Goal: Task Accomplishment & Management: Use online tool/utility

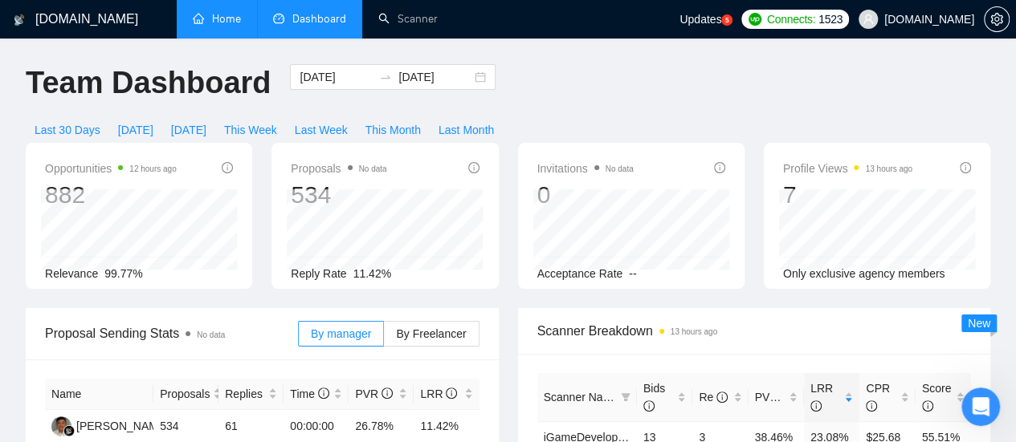
click at [238, 21] on link "Home" at bounding box center [217, 19] width 48 height 14
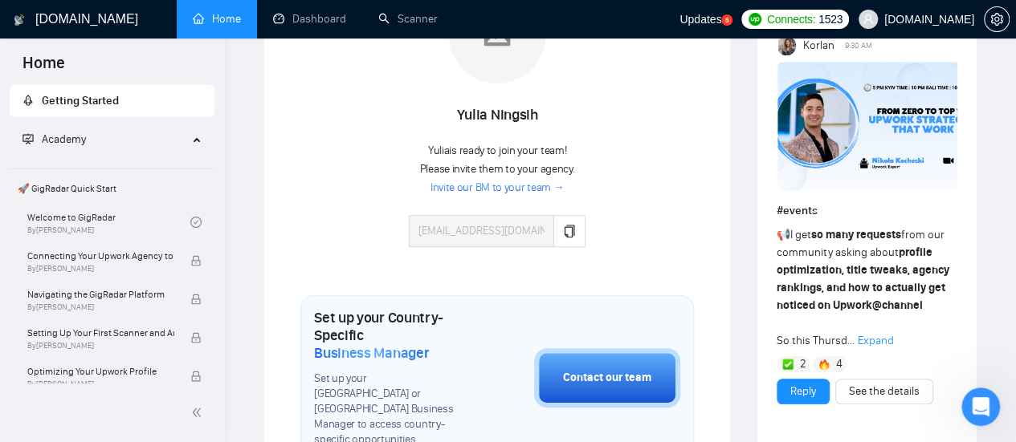
scroll to position [482, 0]
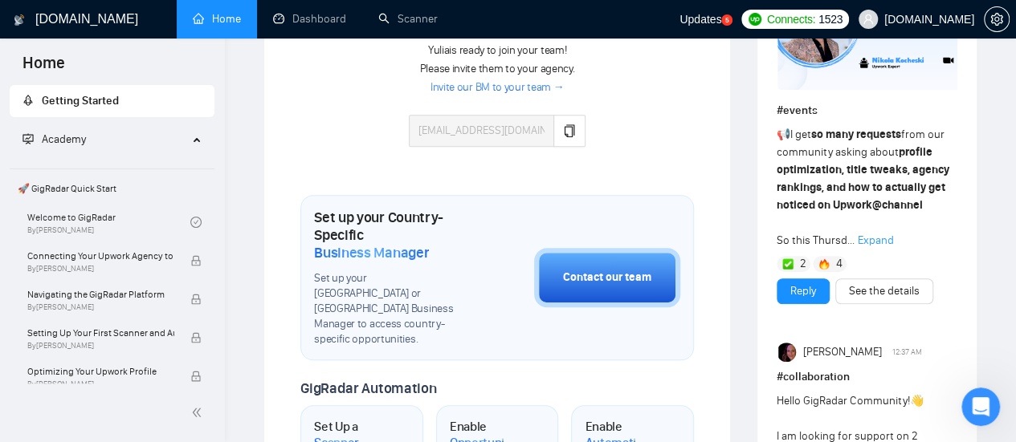
drag, startPoint x: 981, startPoint y: 403, endPoint x: 1938, endPoint y: 827, distance: 1046.9
click at [980, 403] on icon "Открыть службу сообщений Intercom" at bounding box center [981, 407] width 27 height 27
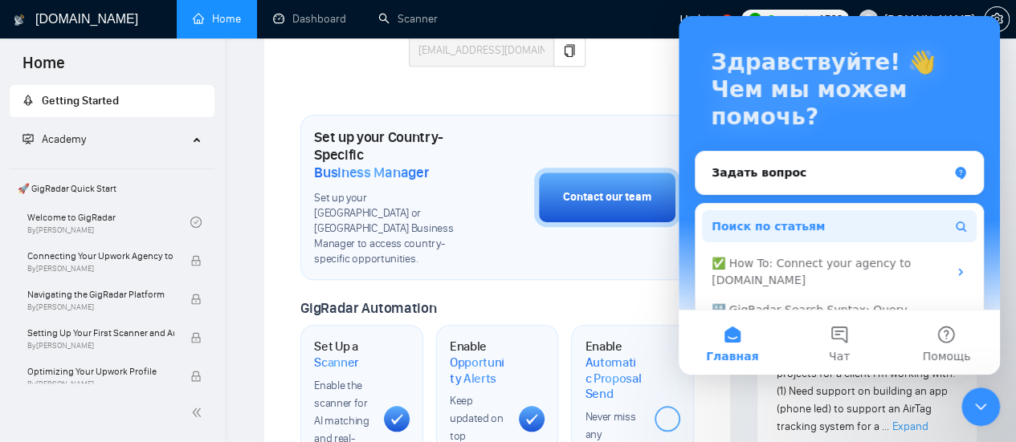
scroll to position [26, 0]
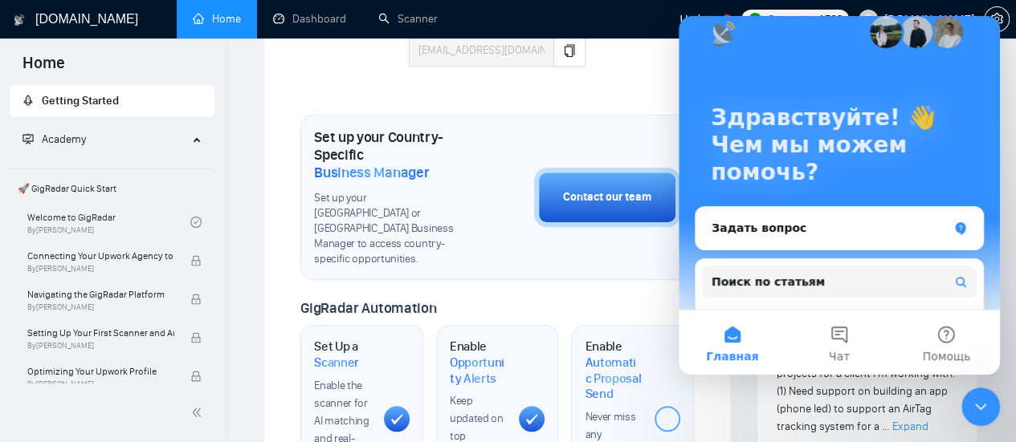
click at [993, 402] on div "Закрыть службу сообщений Intercom" at bounding box center [980, 407] width 39 height 39
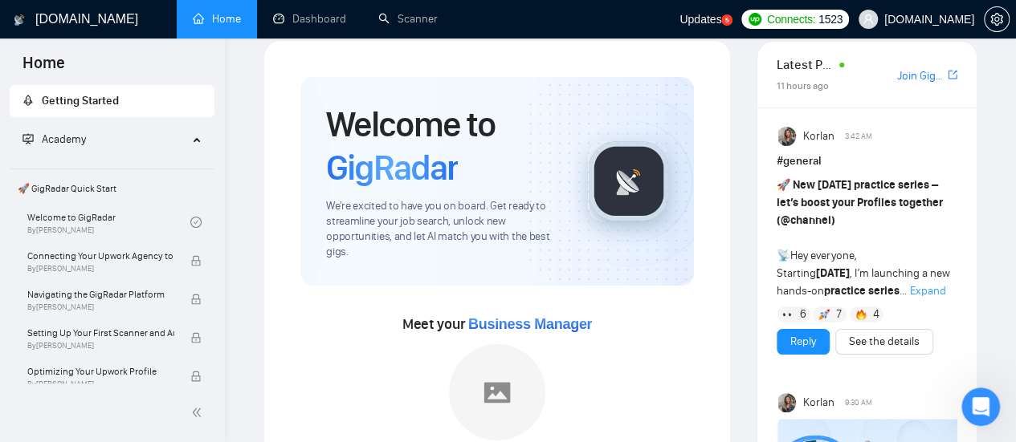
scroll to position [0, 0]
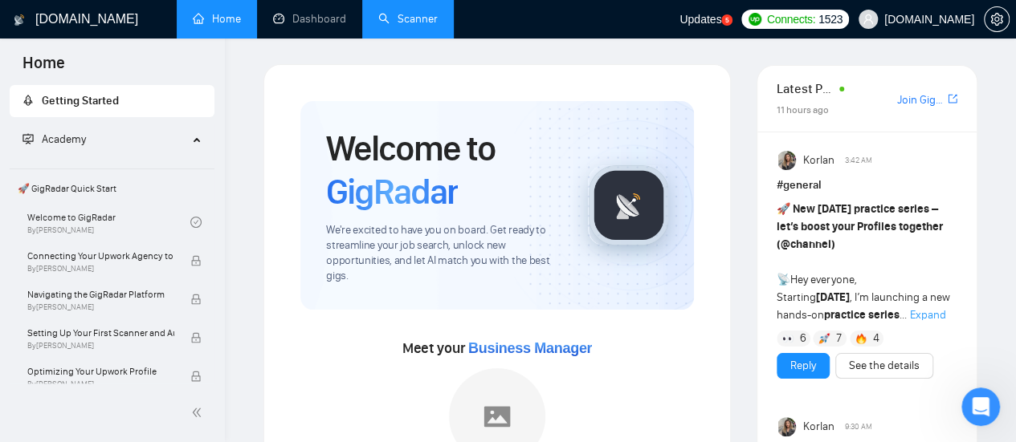
click at [421, 25] on link "Scanner" at bounding box center [407, 19] width 59 height 14
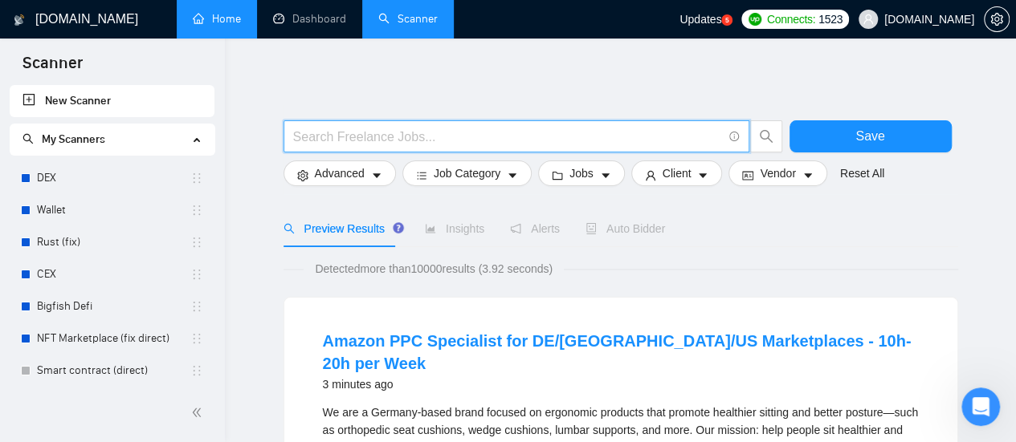
click at [407, 137] on input "text" at bounding box center [507, 137] width 429 height 20
click at [381, 128] on input "text" at bounding box center [507, 137] width 429 height 20
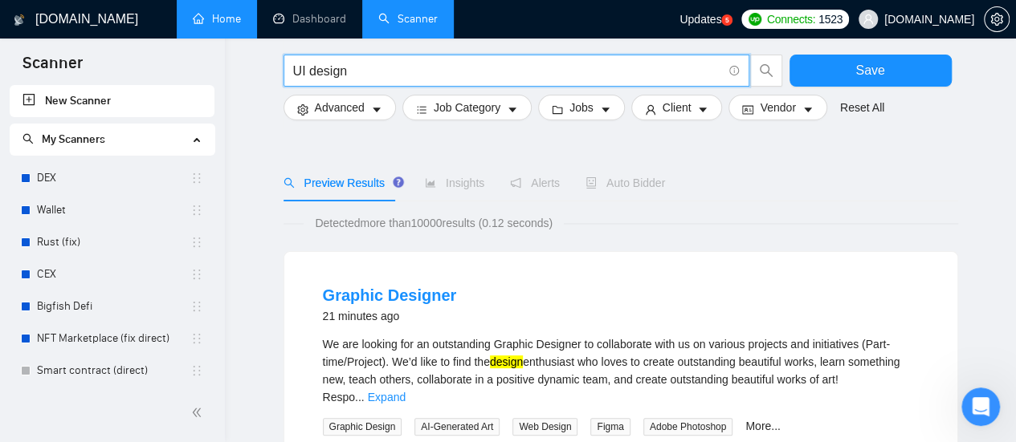
scroll to position [80, 0]
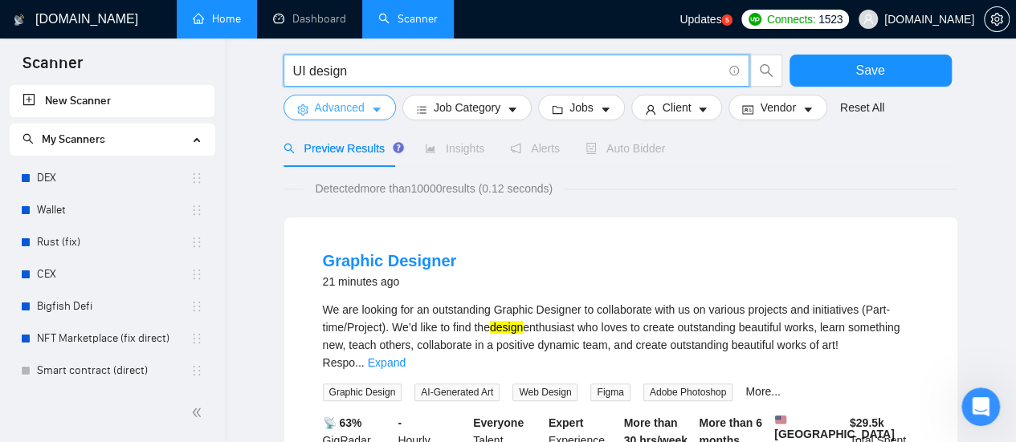
type input "UI design"
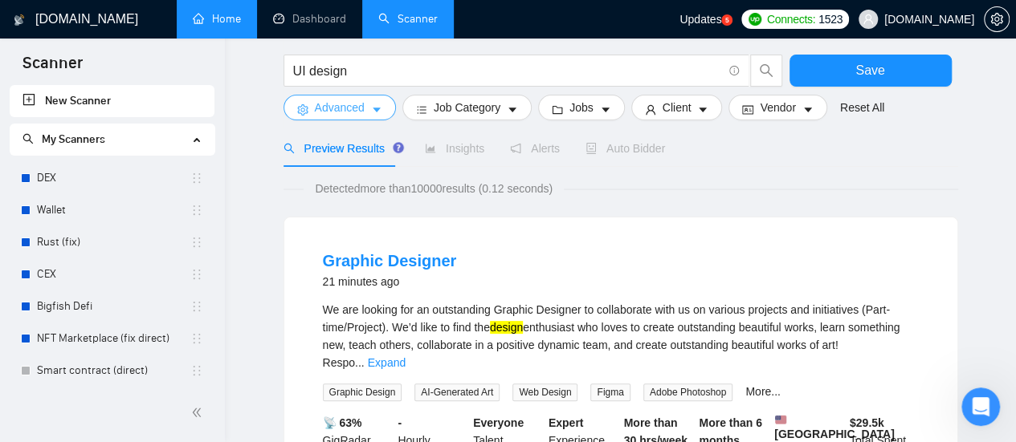
click at [365, 105] on button "Advanced" at bounding box center [339, 108] width 112 height 26
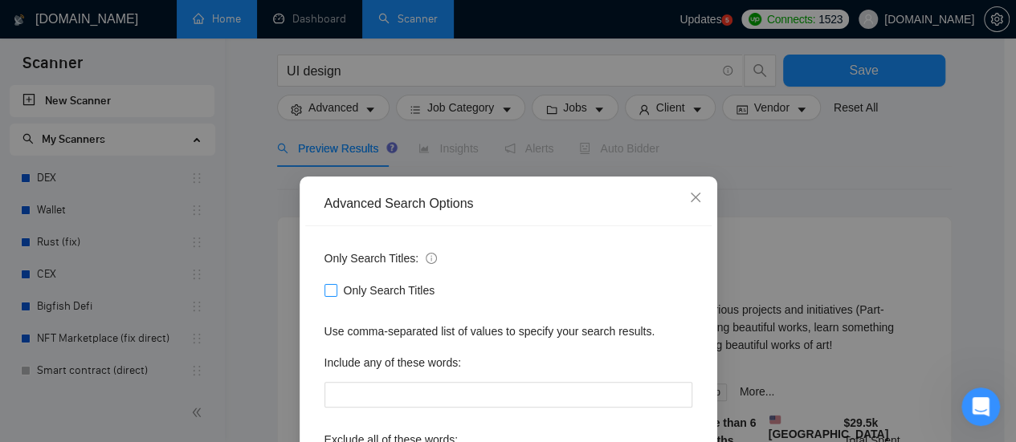
click at [324, 291] on input "Only Search Titles" at bounding box center [329, 289] width 11 height 11
checkbox input "true"
click at [752, 180] on div "Advanced Search Options Only Search Titles: Only Search Titles Use comma-separa…" at bounding box center [508, 221] width 1016 height 442
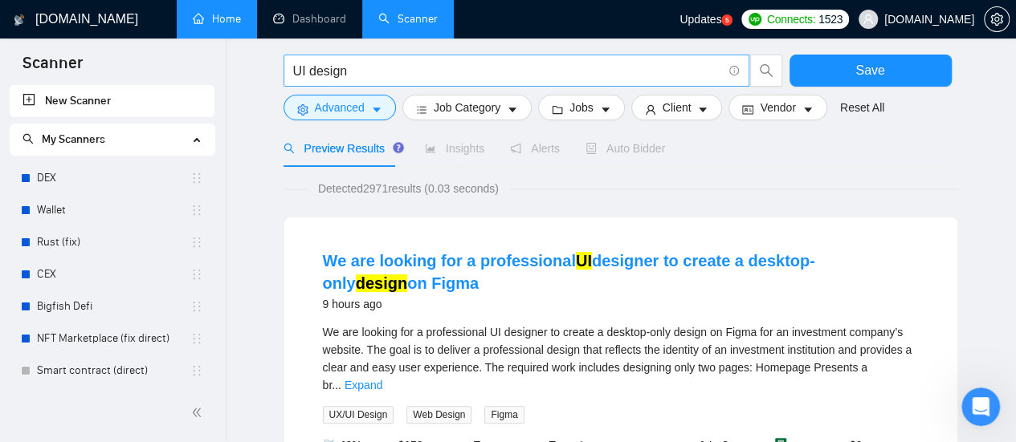
click at [304, 70] on input "UI design" at bounding box center [507, 71] width 429 height 20
click at [447, 67] on input "UХ design" at bounding box center [507, 71] width 429 height 20
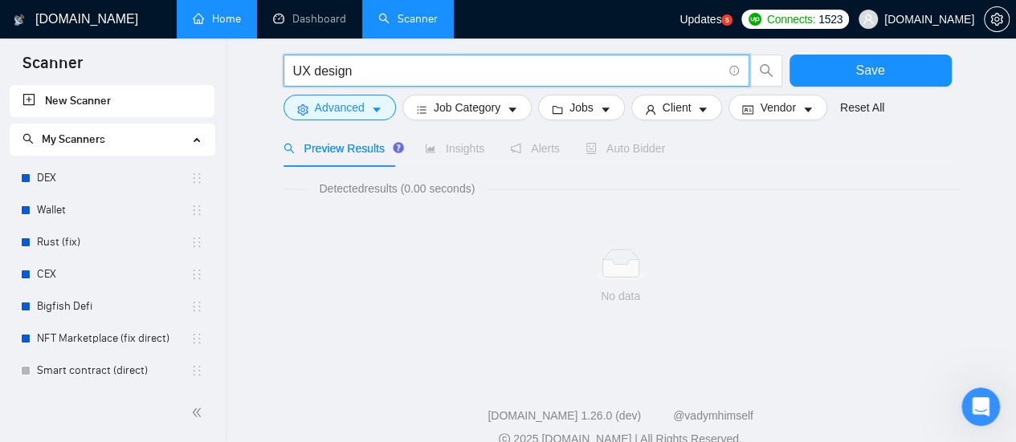
click at [310, 71] on input "UХ design" at bounding box center [507, 71] width 429 height 20
click at [385, 76] on input "Uх design" at bounding box center [507, 71] width 429 height 20
click at [320, 70] on input "Uх design" at bounding box center [507, 71] width 429 height 20
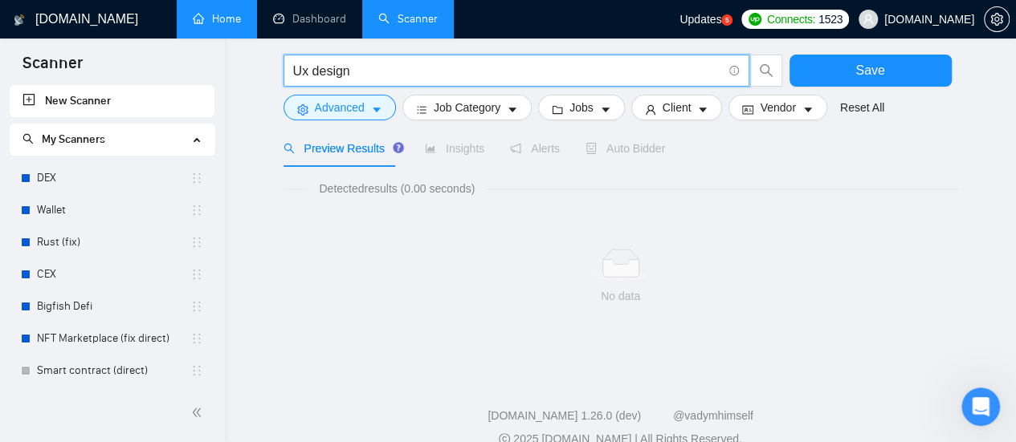
click at [307, 74] on input "Uх design" at bounding box center [507, 71] width 429 height 20
click at [402, 77] on input "UI design" at bounding box center [507, 71] width 429 height 20
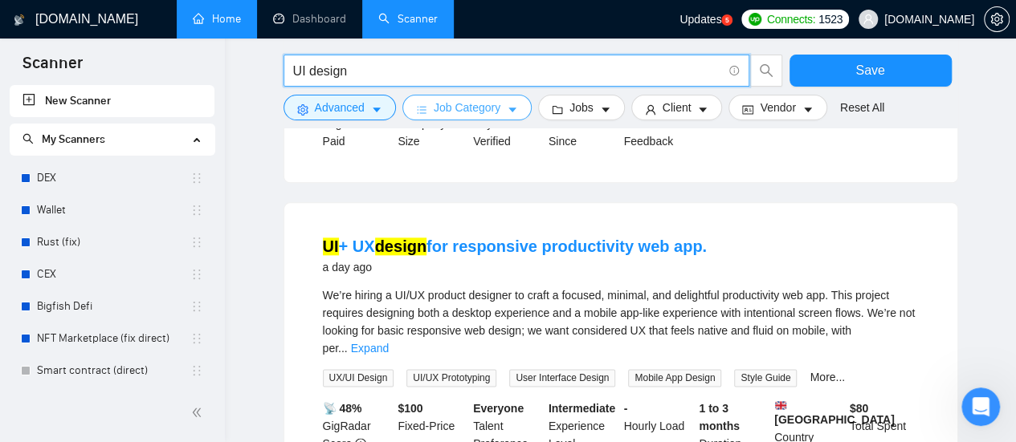
scroll to position [803, 0]
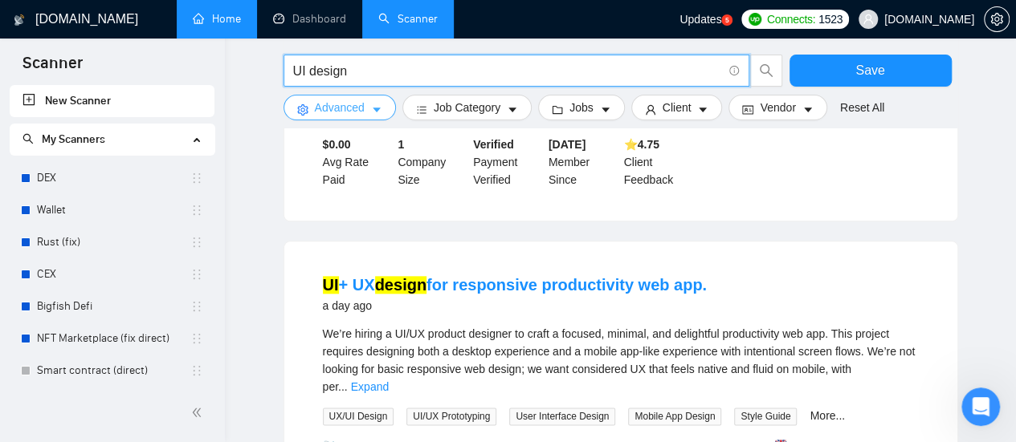
type input "UI design"
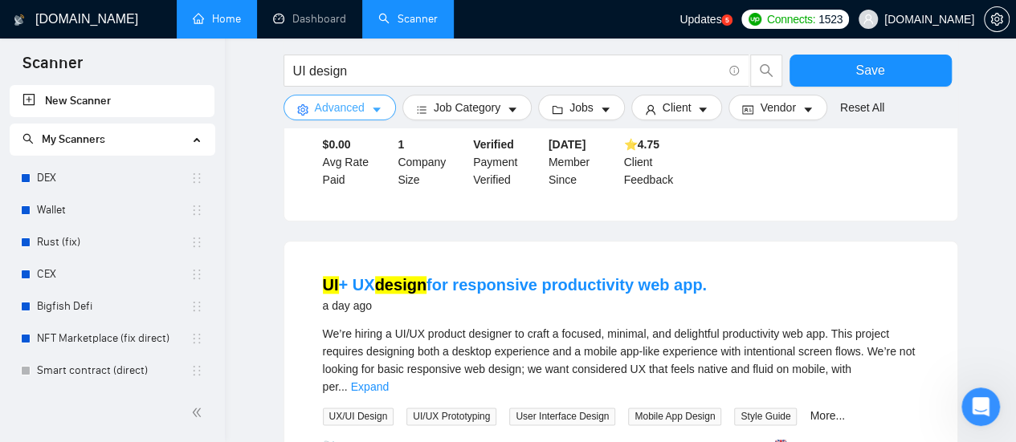
click at [367, 112] on button "Advanced" at bounding box center [339, 108] width 112 height 26
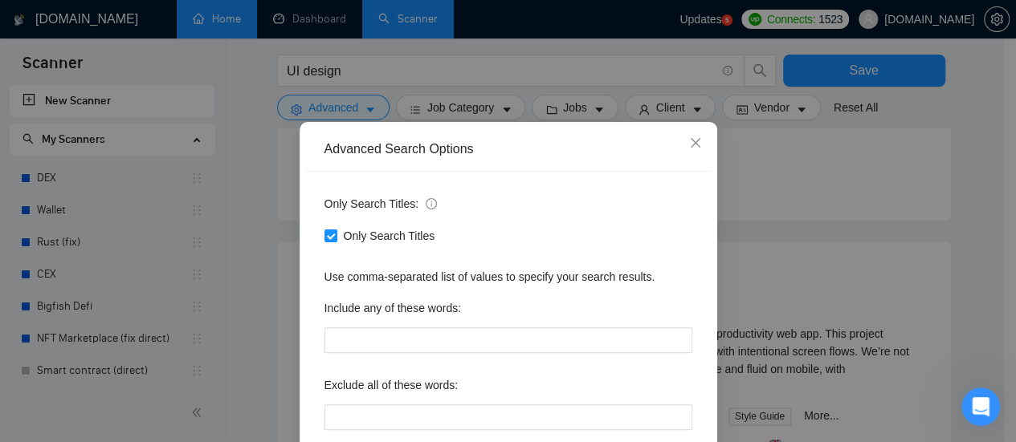
scroll to position [80, 0]
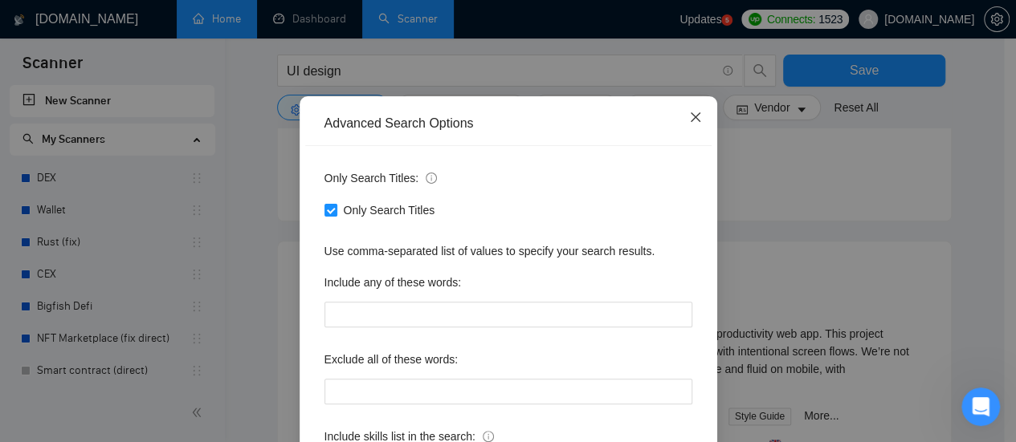
click at [692, 118] on icon "close" at bounding box center [695, 117] width 13 height 13
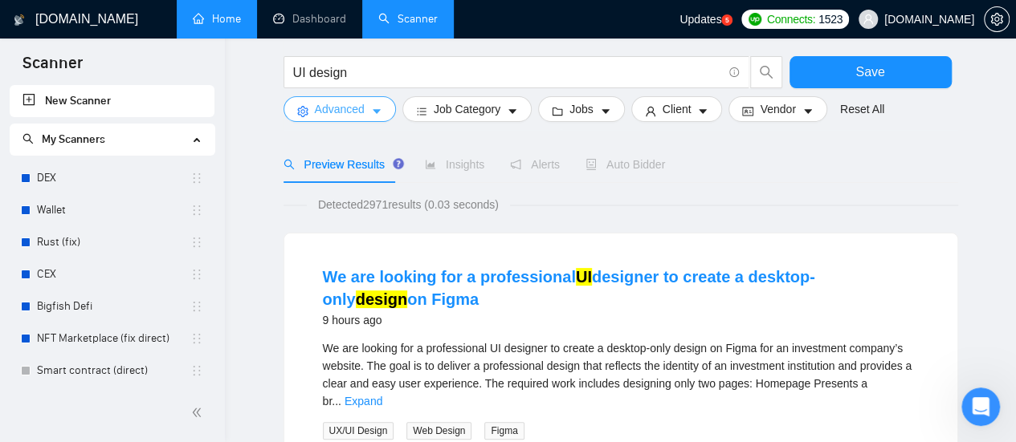
scroll to position [0, 0]
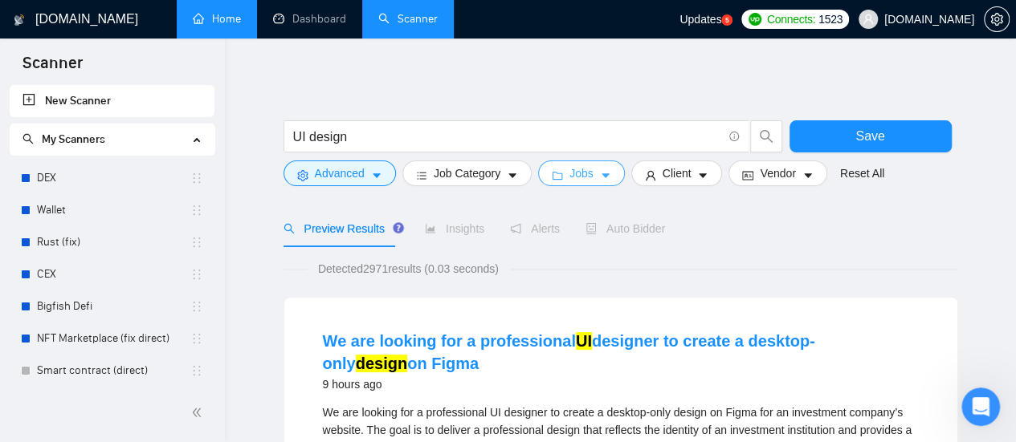
click at [590, 181] on button "Jobs" at bounding box center [581, 174] width 87 height 26
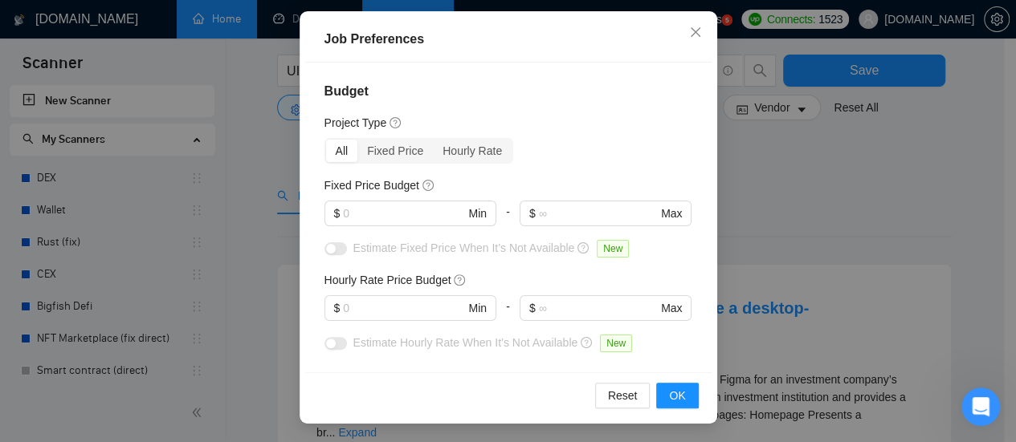
scroll to position [80, 0]
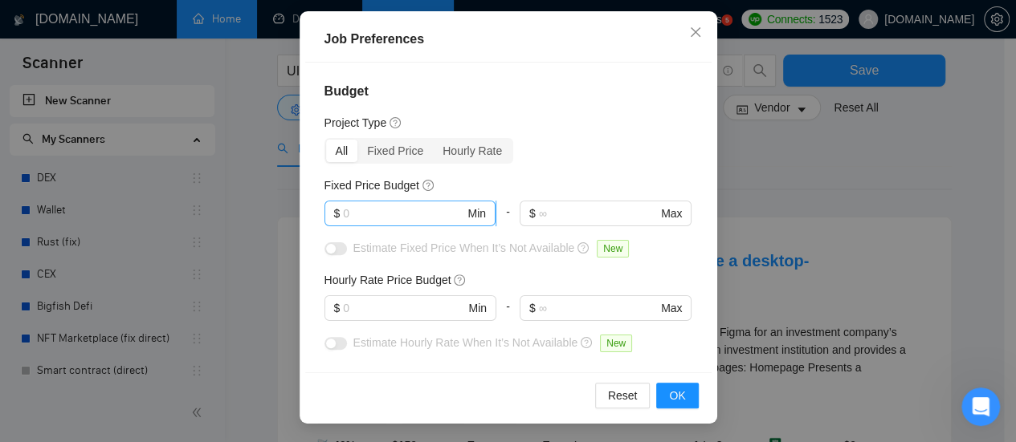
click at [382, 210] on input "text" at bounding box center [403, 214] width 121 height 18
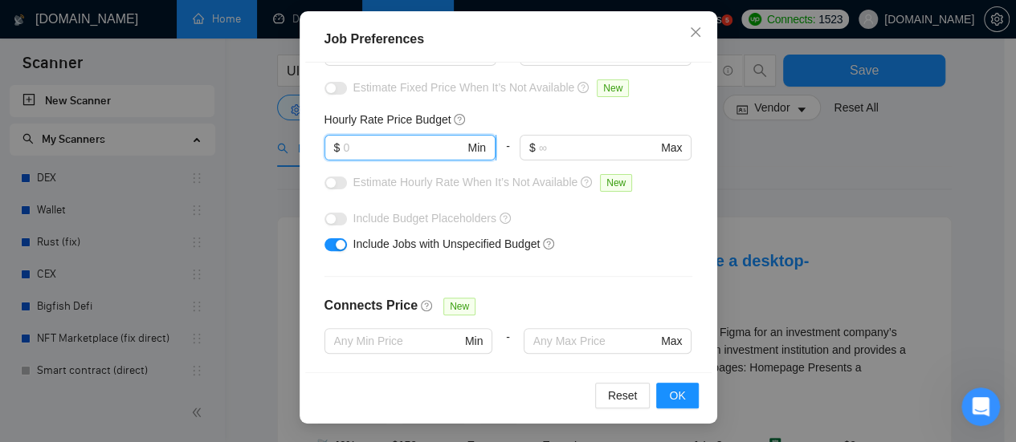
click at [385, 142] on input "text" at bounding box center [403, 148] width 121 height 18
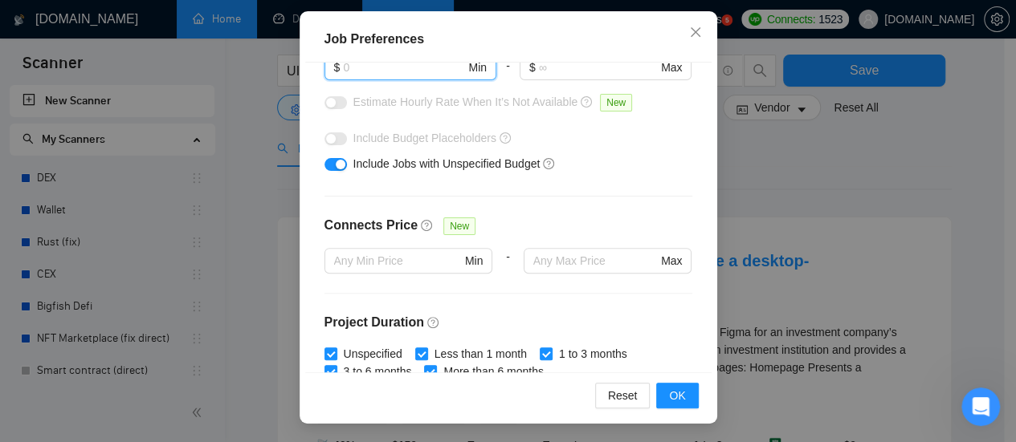
scroll to position [321, 0]
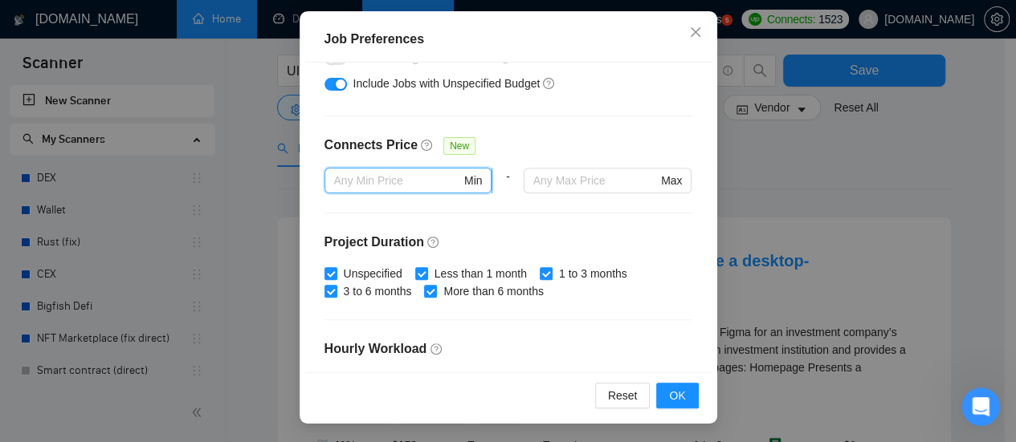
click at [392, 177] on input "text" at bounding box center [397, 181] width 127 height 18
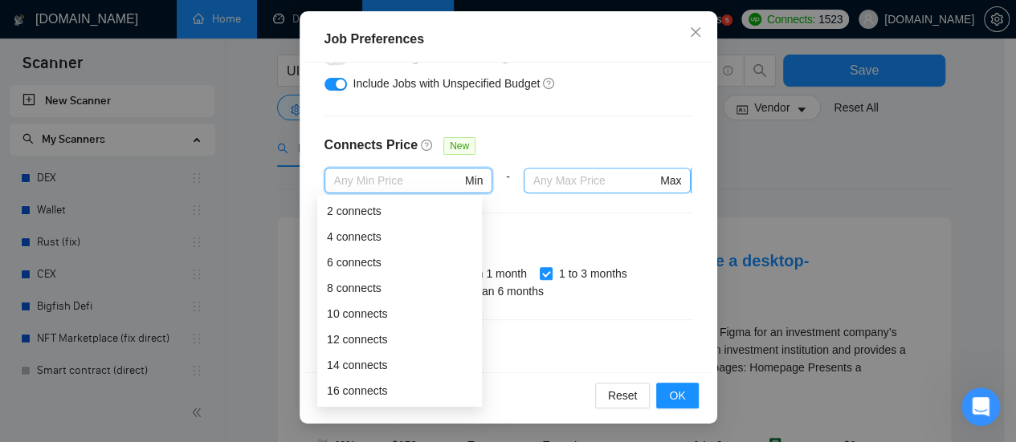
click at [597, 169] on span "Max" at bounding box center [608, 181] width 168 height 26
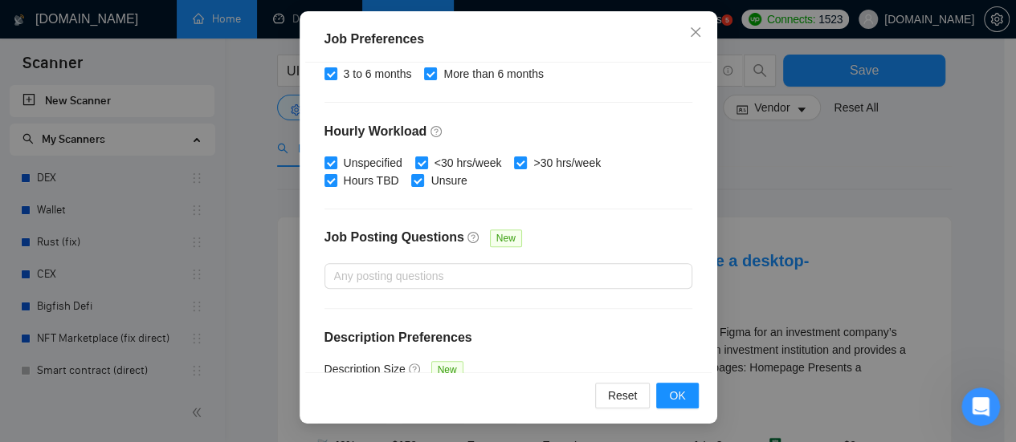
scroll to position [594, 0]
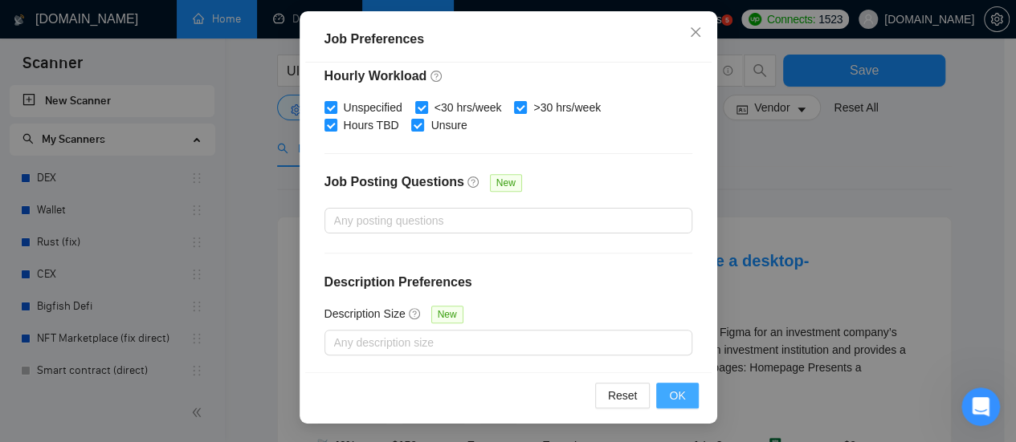
click at [679, 399] on span "OK" at bounding box center [677, 396] width 16 height 18
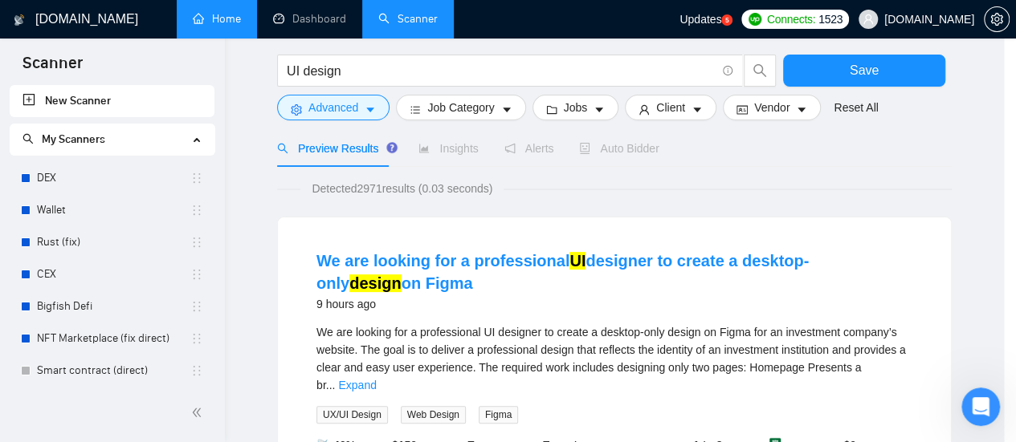
scroll to position [85, 0]
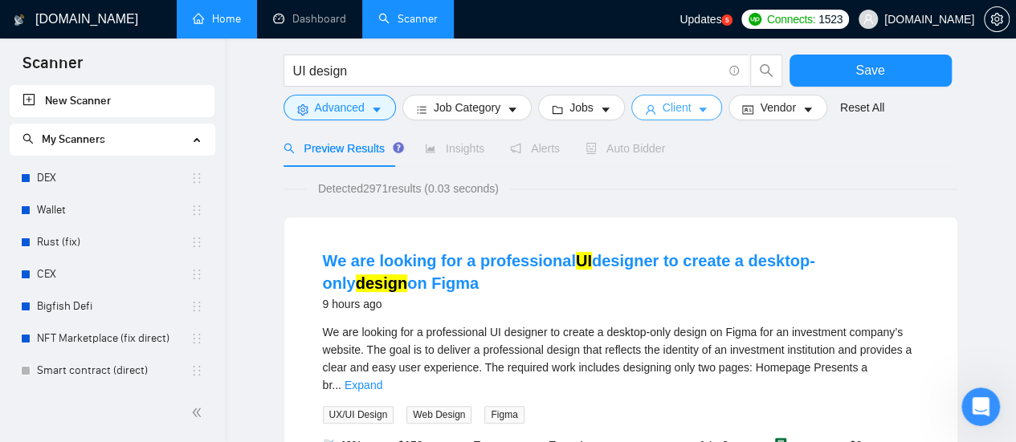
click at [665, 112] on span "Client" at bounding box center [677, 108] width 29 height 18
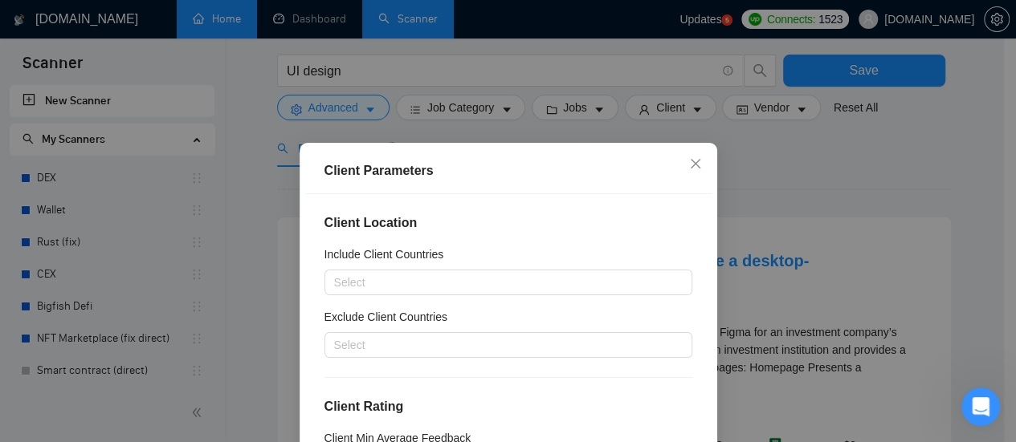
scroll to position [80, 0]
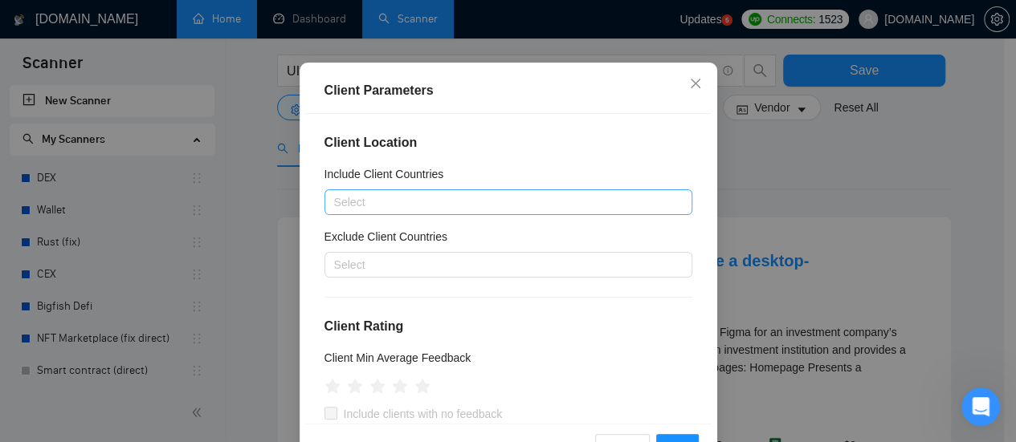
click at [452, 206] on div at bounding box center [500, 202] width 344 height 19
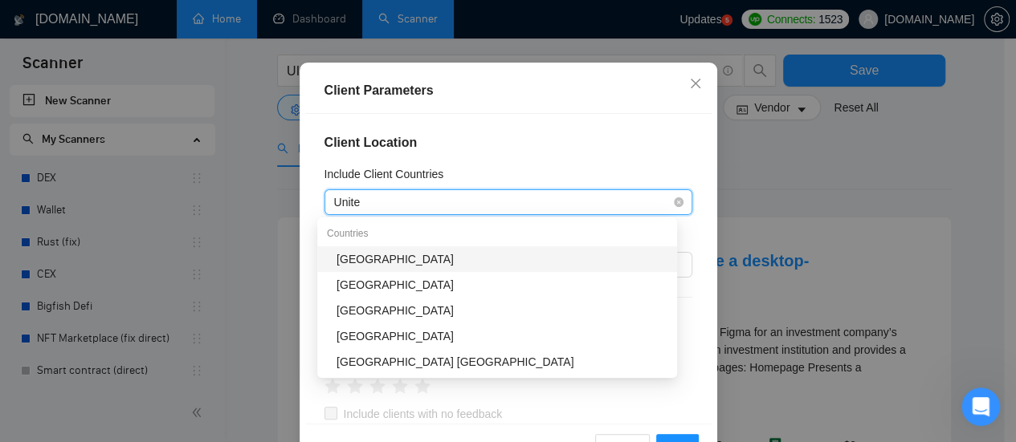
type input "United"
click at [422, 262] on div "[GEOGRAPHIC_DATA]" at bounding box center [501, 260] width 331 height 18
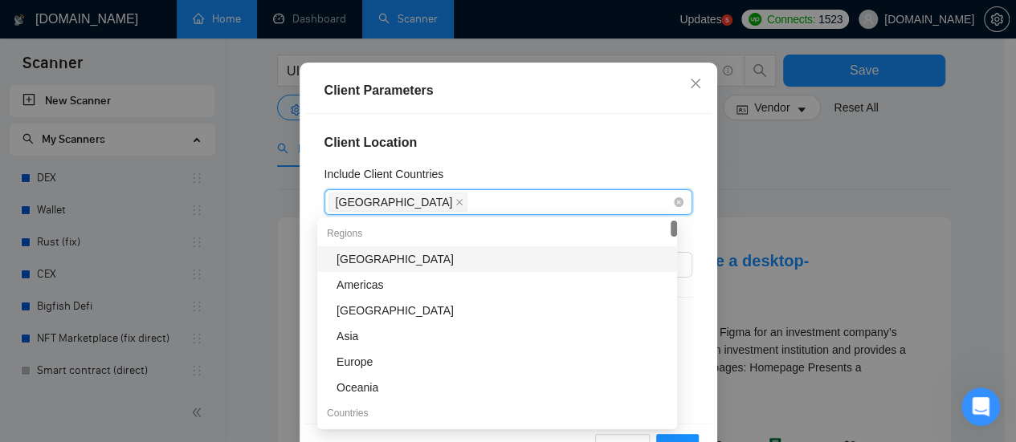
click at [467, 201] on div "[GEOGRAPHIC_DATA]" at bounding box center [500, 202] width 344 height 22
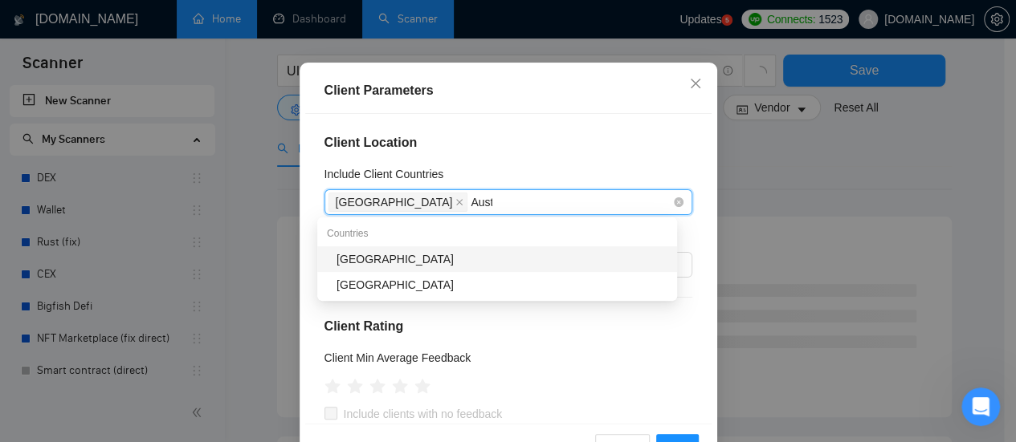
type input "Austr"
click at [410, 271] on div "[GEOGRAPHIC_DATA]" at bounding box center [497, 260] width 360 height 26
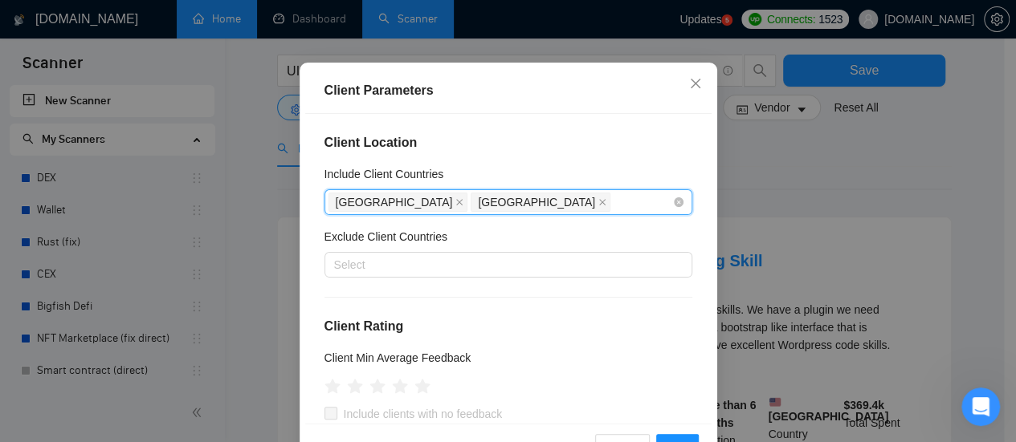
click at [526, 200] on div "[GEOGRAPHIC_DATA] [GEOGRAPHIC_DATA]" at bounding box center [500, 202] width 344 height 22
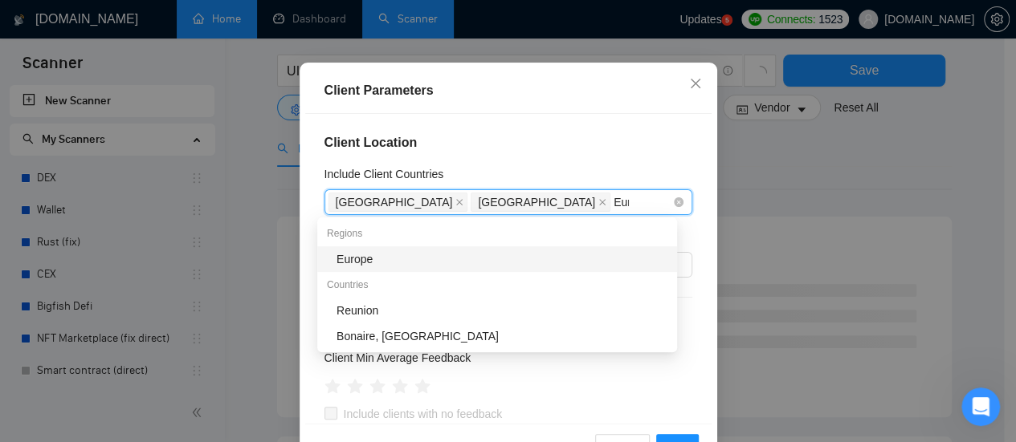
type input "Europe"
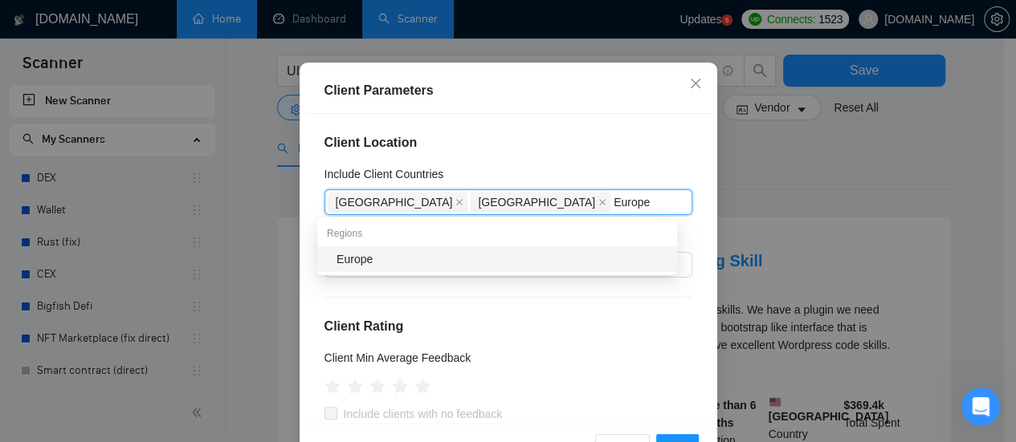
click at [398, 258] on div "Europe" at bounding box center [501, 260] width 331 height 18
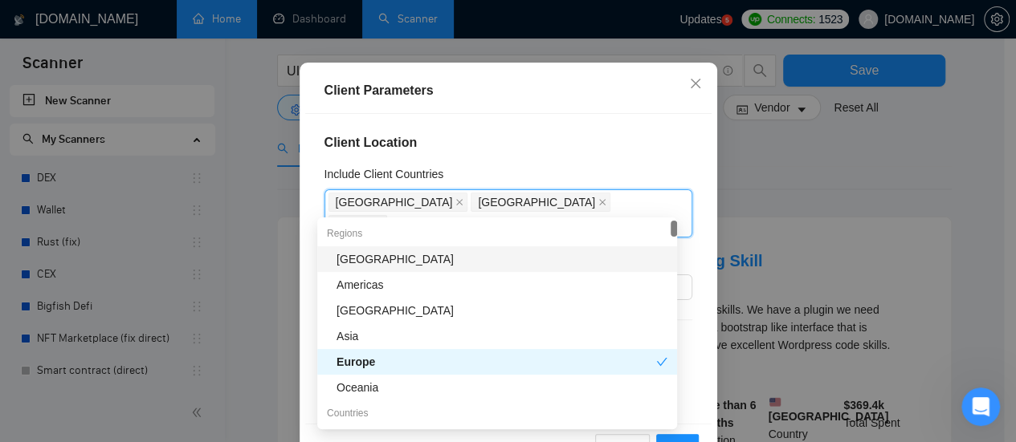
click at [604, 166] on div "Include Client Countries" at bounding box center [508, 177] width 368 height 24
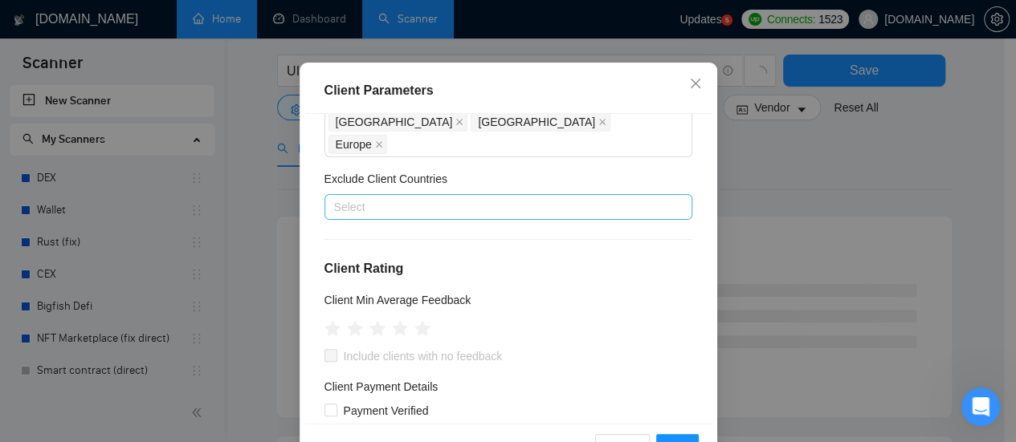
click at [414, 198] on div at bounding box center [500, 207] width 344 height 19
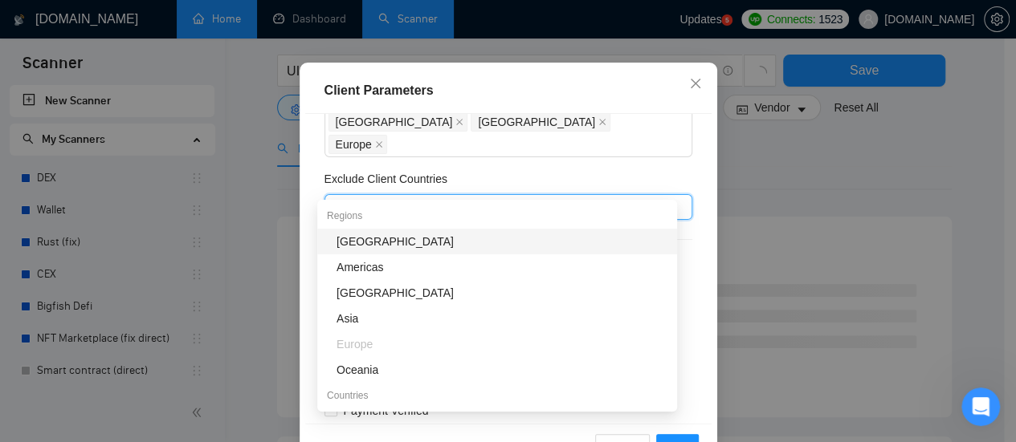
type input "[GEOGRAPHIC_DATA]"
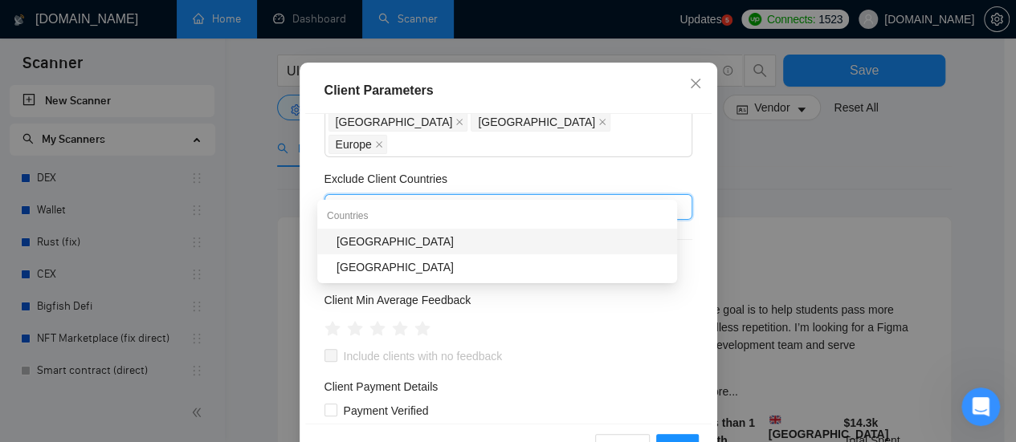
click at [375, 245] on div "[GEOGRAPHIC_DATA]" at bounding box center [501, 242] width 331 height 18
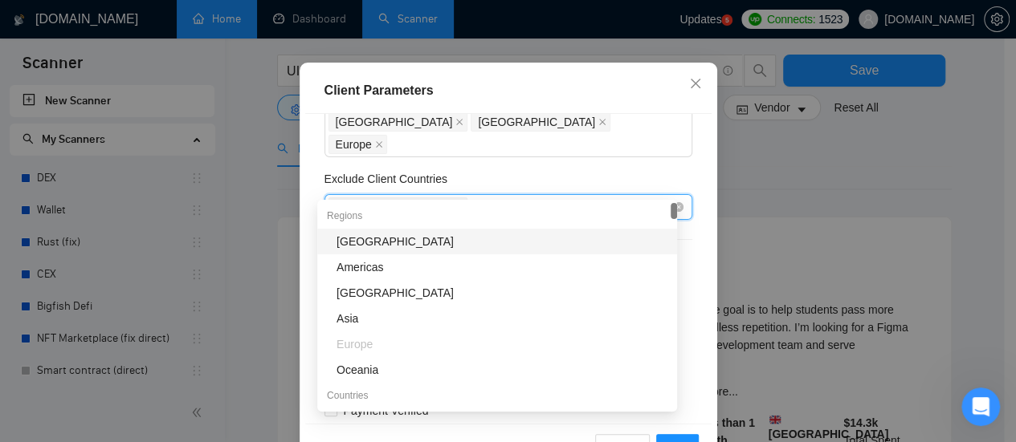
click at [427, 196] on div "[GEOGRAPHIC_DATA]" at bounding box center [500, 207] width 344 height 22
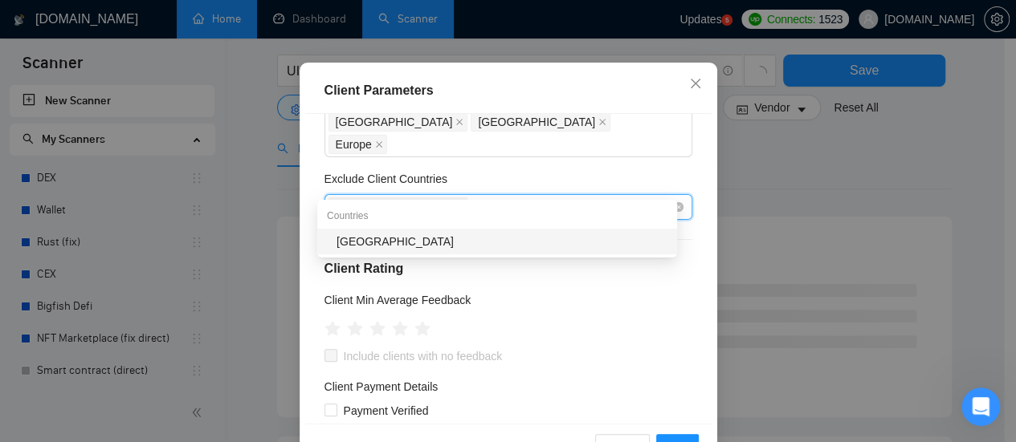
type input "[GEOGRAPHIC_DATA]"
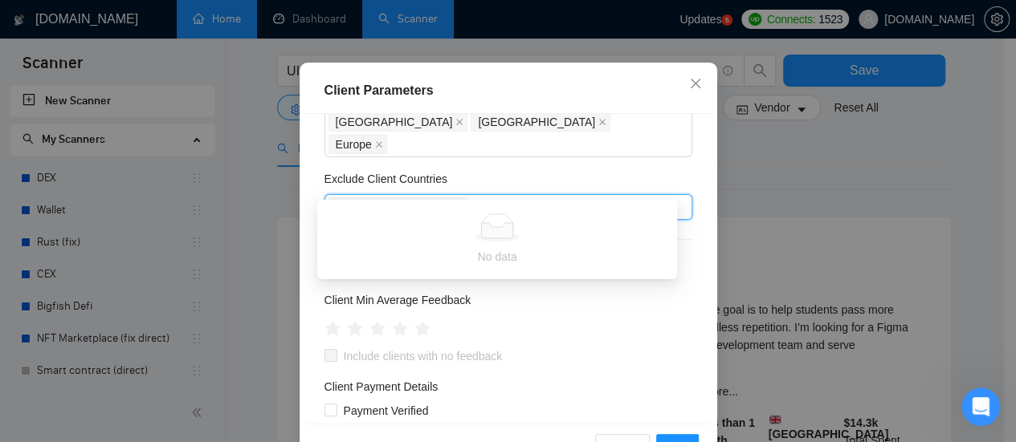
click at [472, 170] on div "Exclude Client Countries" at bounding box center [508, 182] width 368 height 24
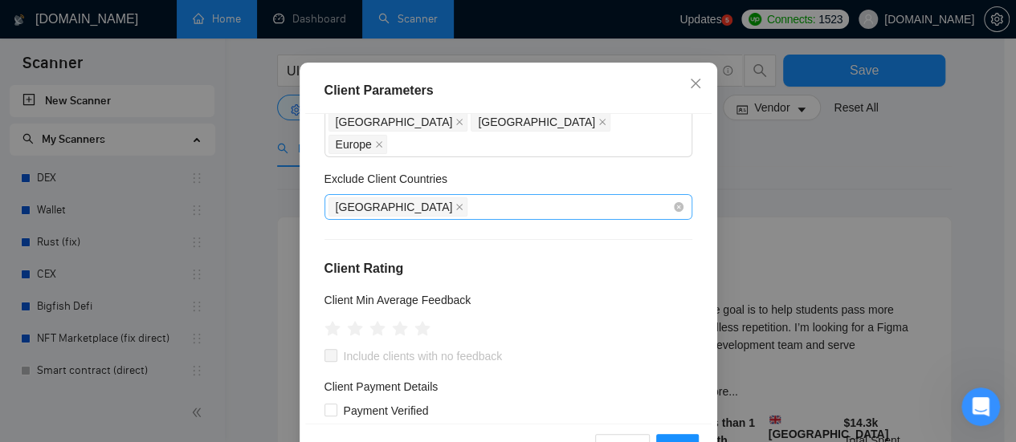
click at [407, 196] on div "[GEOGRAPHIC_DATA]" at bounding box center [500, 207] width 344 height 22
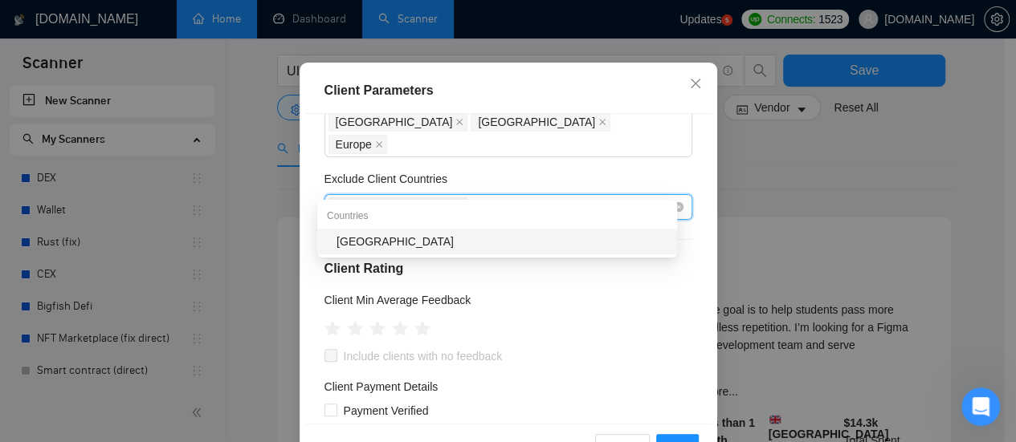
type input "Pakis"
click at [377, 245] on div "[GEOGRAPHIC_DATA]" at bounding box center [501, 242] width 331 height 18
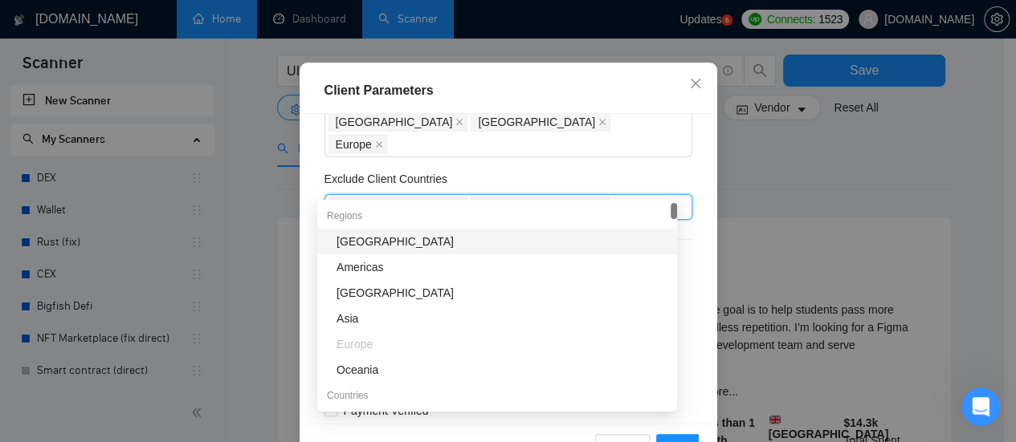
click at [581, 170] on div "Exclude Client Countries" at bounding box center [508, 182] width 368 height 24
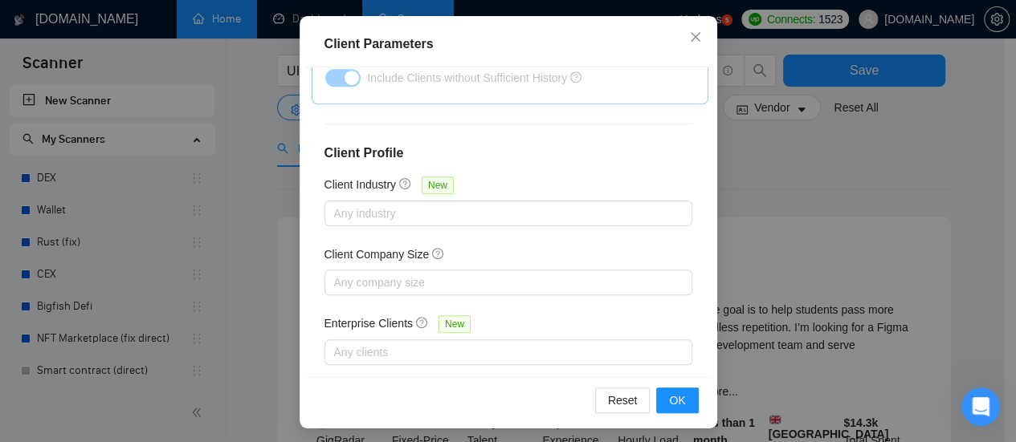
scroll to position [132, 0]
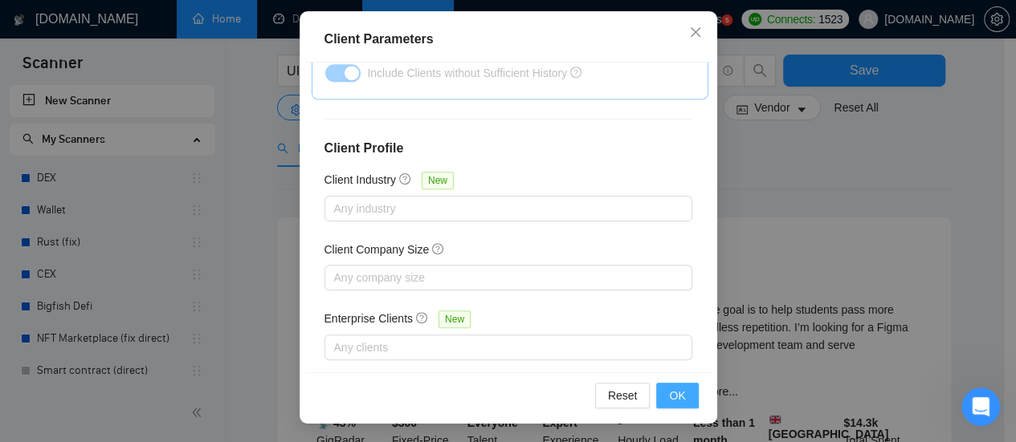
click at [676, 402] on span "OK" at bounding box center [677, 396] width 16 height 18
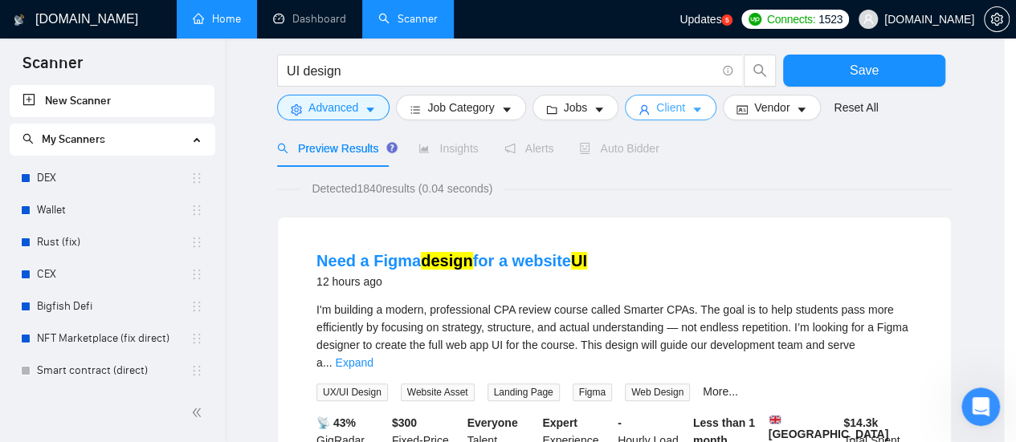
scroll to position [0, 0]
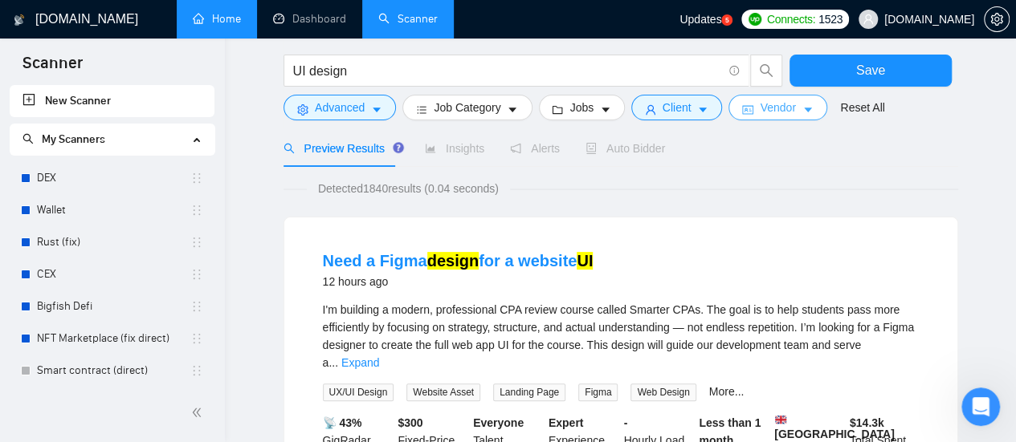
click at [804, 111] on icon "caret-down" at bounding box center [808, 110] width 8 height 5
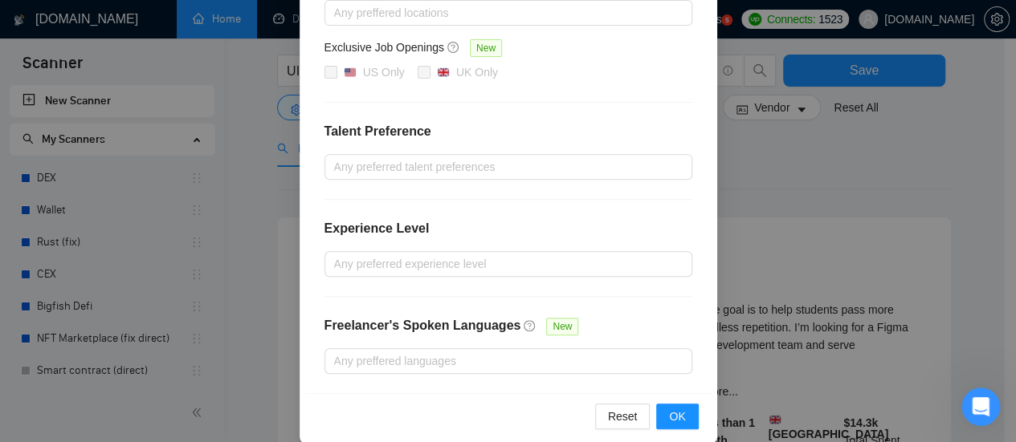
scroll to position [297, 0]
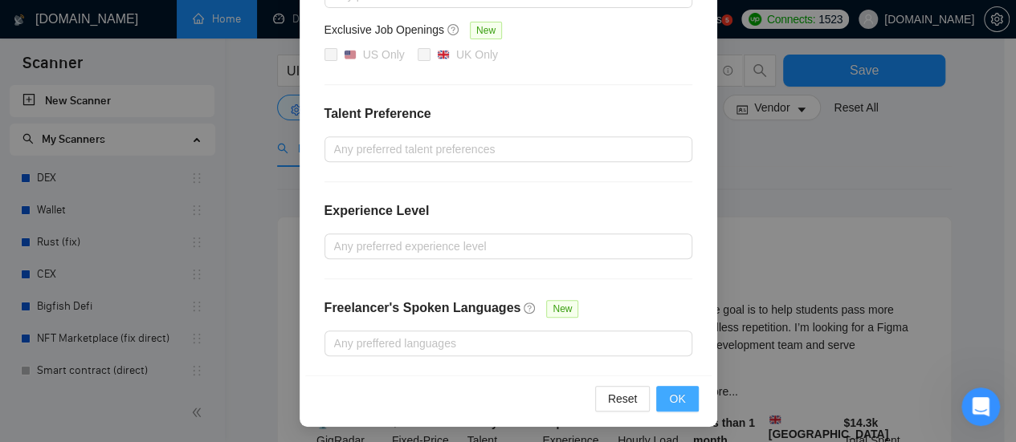
click at [676, 399] on span "OK" at bounding box center [677, 399] width 16 height 18
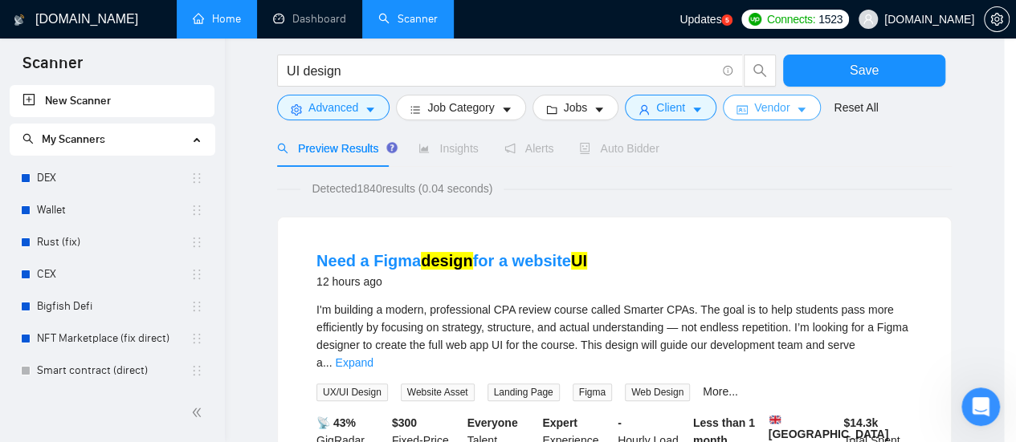
scroll to position [0, 0]
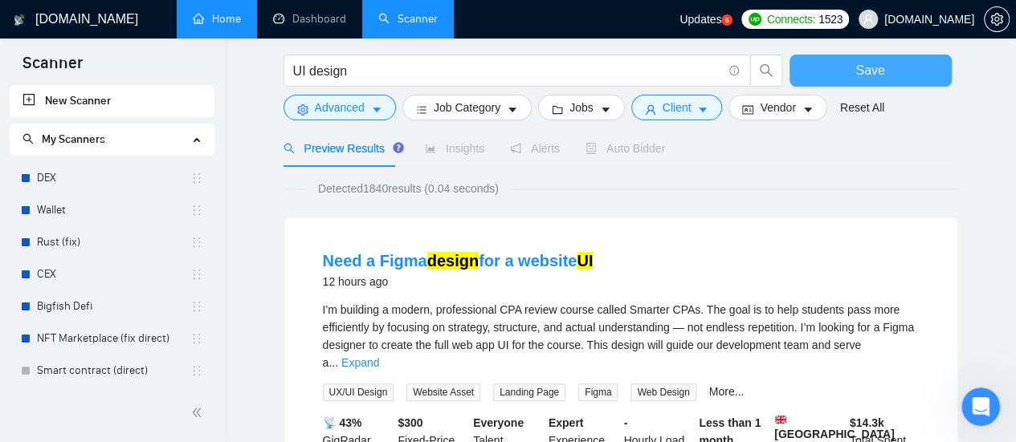
click at [872, 75] on span "Save" at bounding box center [869, 70] width 29 height 20
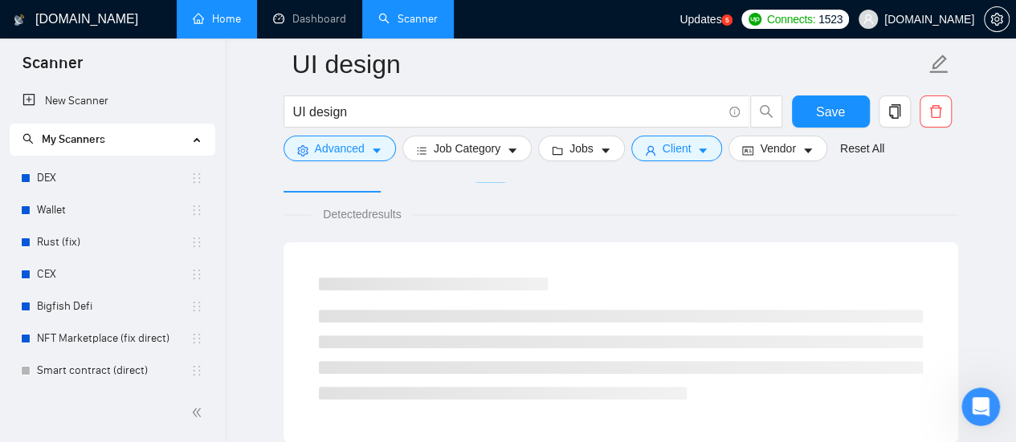
click at [650, 179] on div at bounding box center [620, 175] width 675 height 13
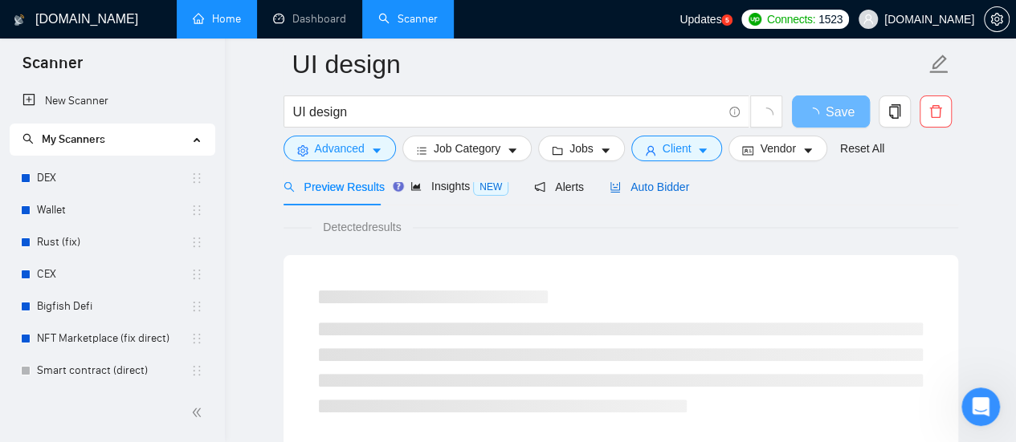
click at [652, 188] on span "Auto Bidder" at bounding box center [650, 187] width 80 height 13
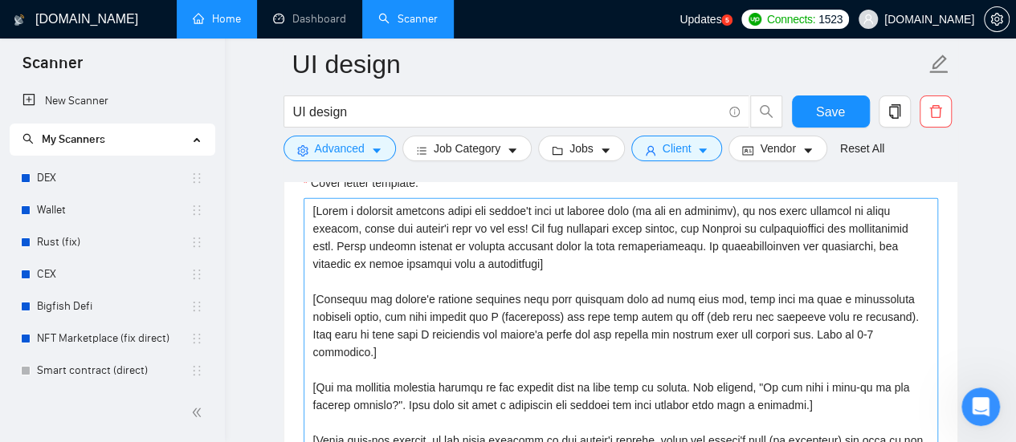
scroll to position [1686, 0]
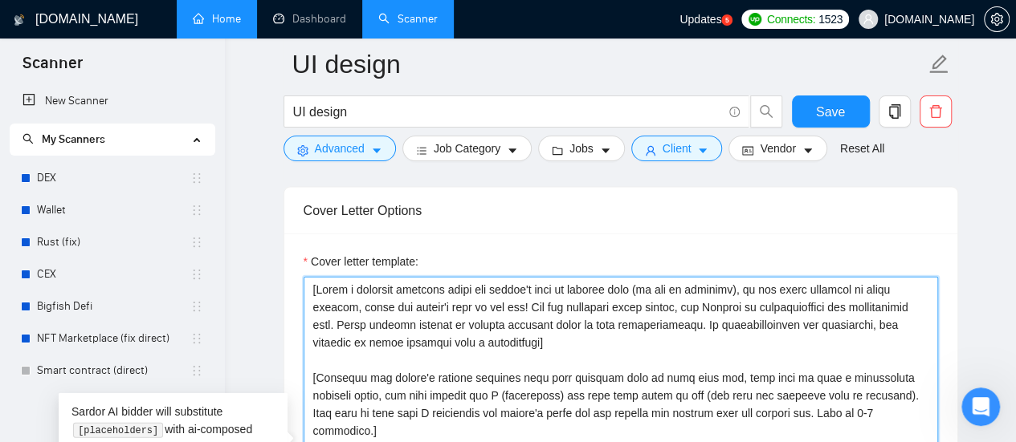
drag, startPoint x: 306, startPoint y: 287, endPoint x: 318, endPoint y: 287, distance: 12.0
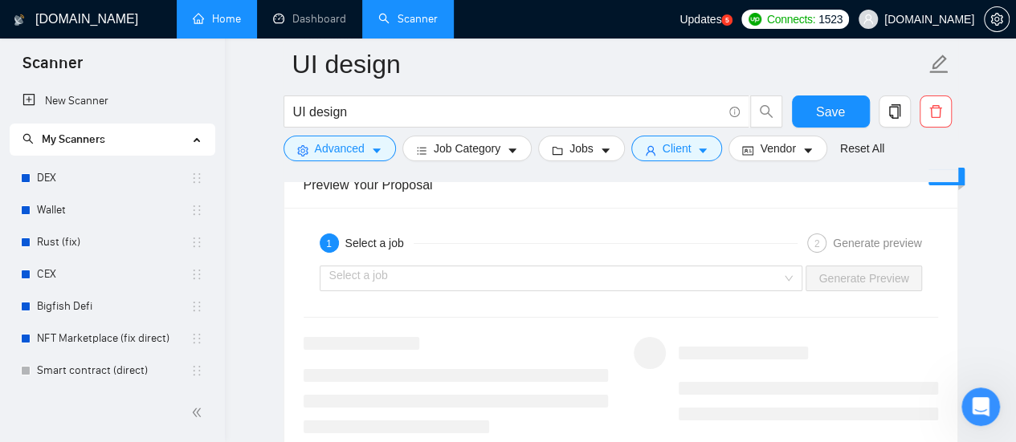
scroll to position [2971, 0]
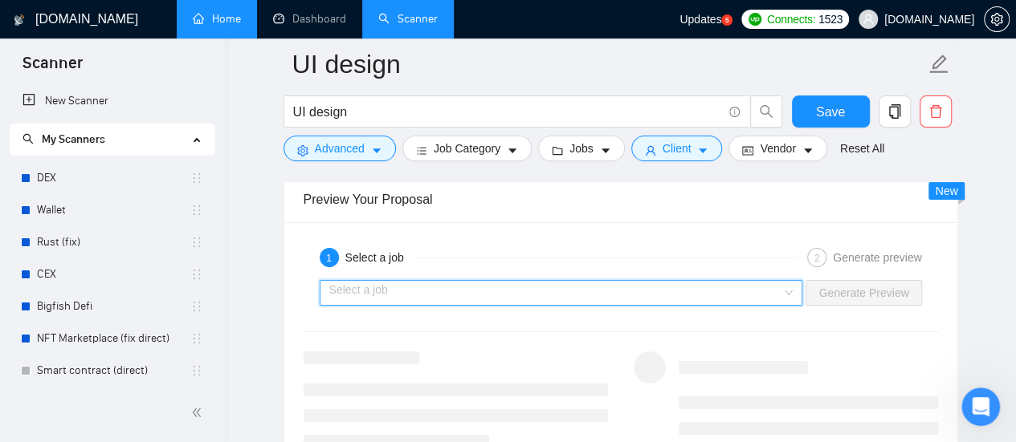
click at [499, 292] on input "search" at bounding box center [555, 293] width 453 height 24
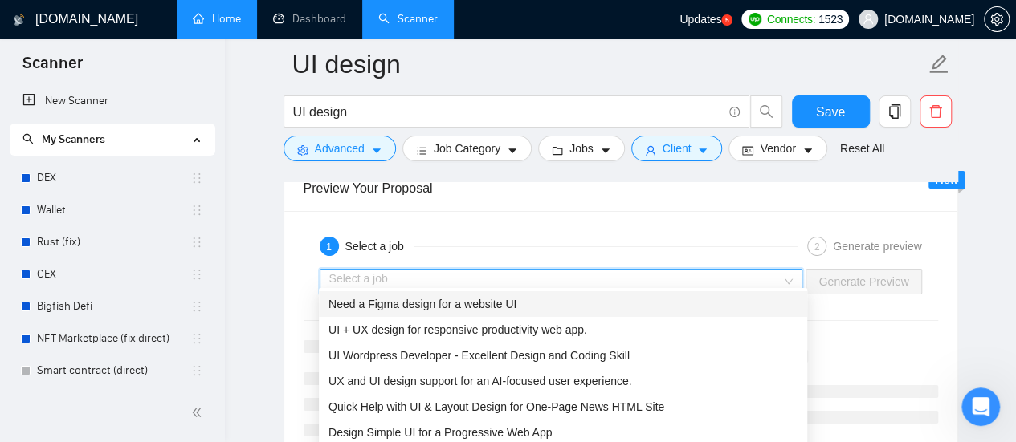
scroll to position [3052, 0]
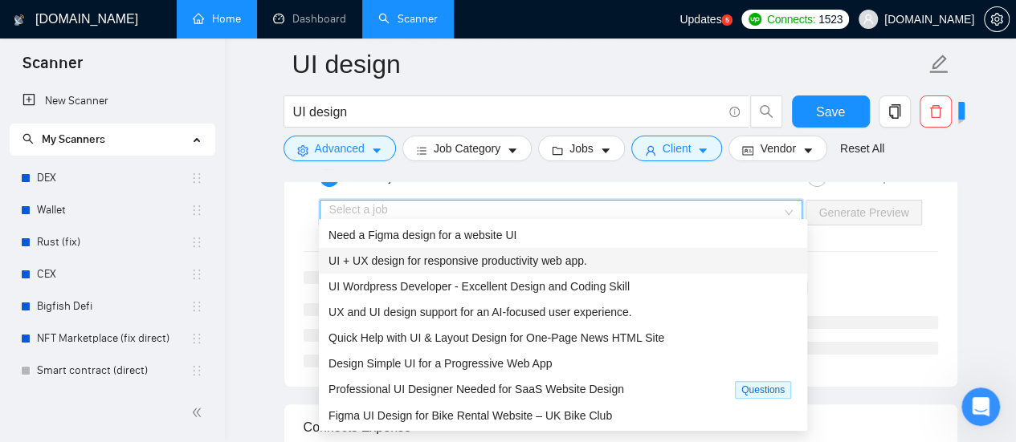
click at [402, 259] on span "UI + UX design for responsive productivity web app." at bounding box center [457, 261] width 259 height 13
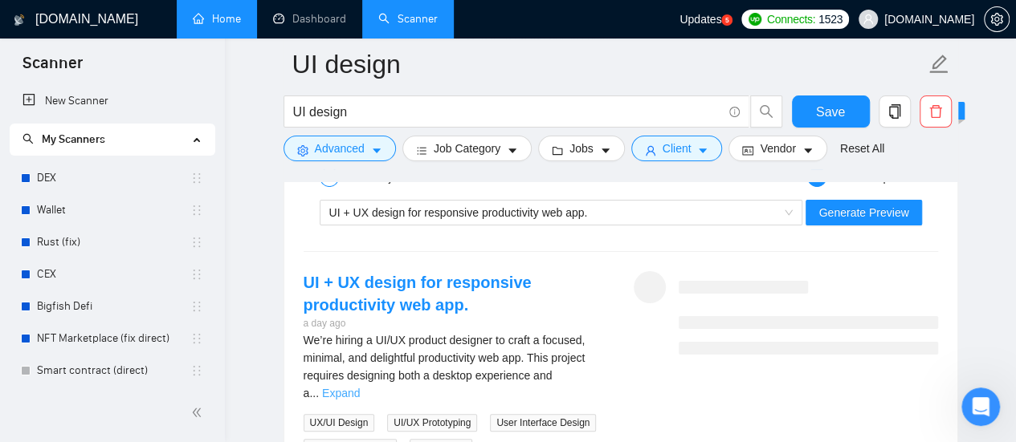
click at [360, 387] on link "Expand" at bounding box center [341, 393] width 38 height 13
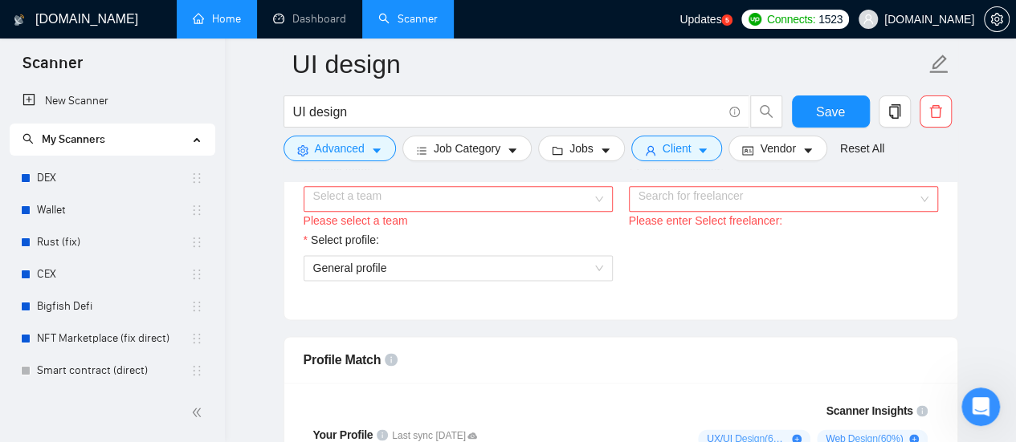
scroll to position [803, 0]
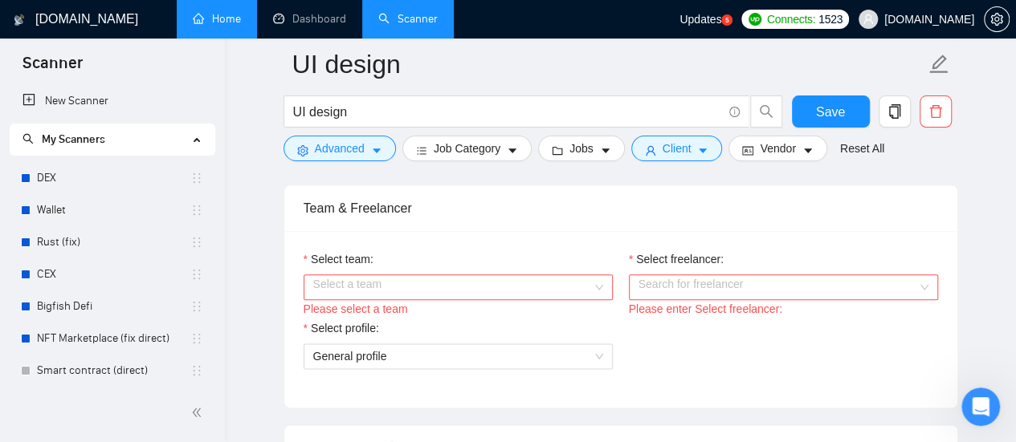
click at [538, 285] on input "Select team:" at bounding box center [452, 287] width 279 height 24
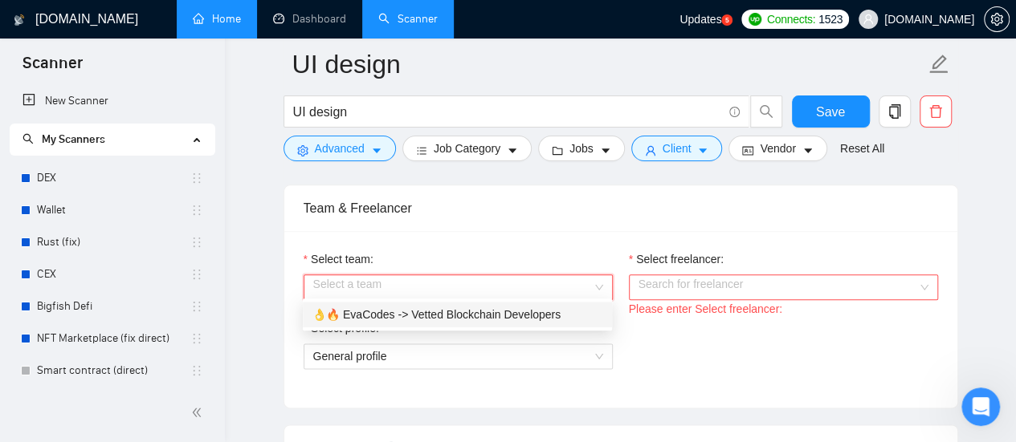
click at [455, 323] on div "👌🔥 EvaCodes -> Vetted Blockchain Developers" at bounding box center [457, 315] width 290 height 18
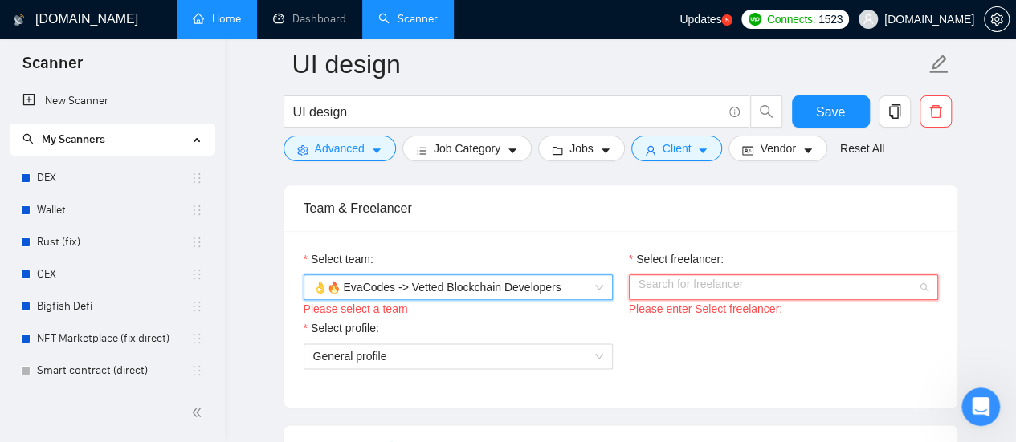
click at [734, 285] on input "Select freelancer:" at bounding box center [777, 287] width 279 height 24
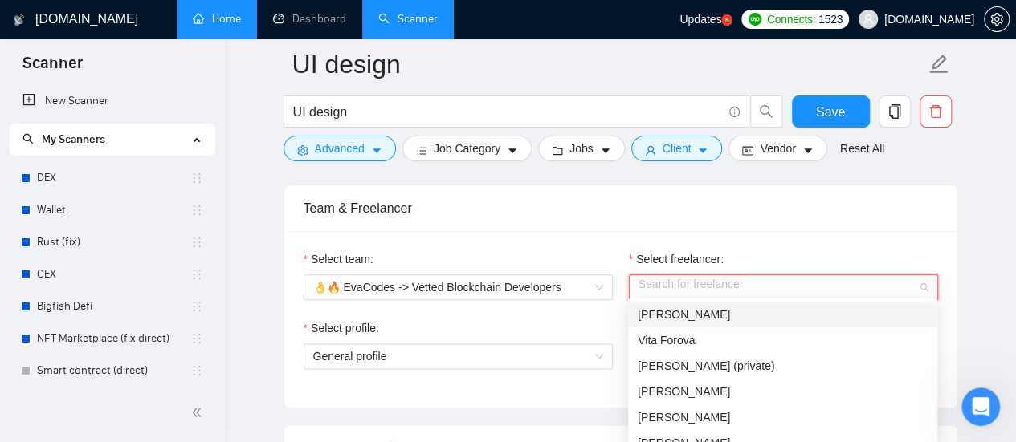
click at [710, 317] on div "[PERSON_NAME]" at bounding box center [783, 315] width 290 height 18
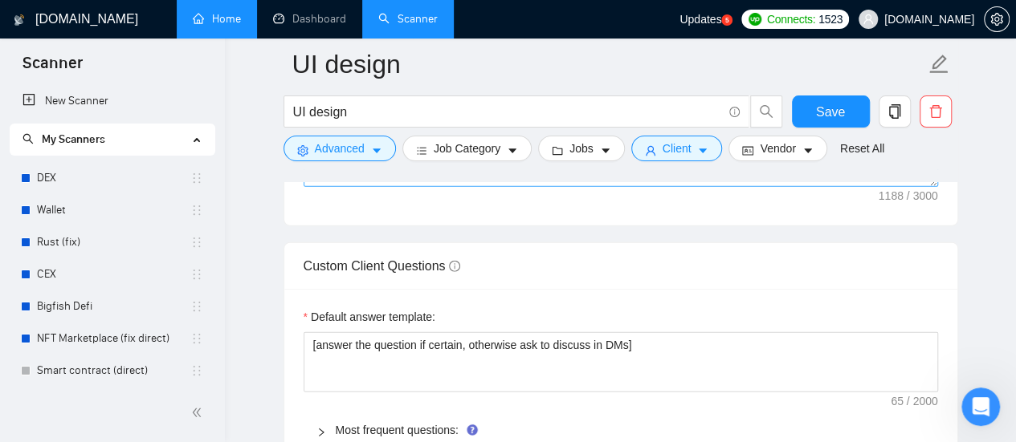
scroll to position [2409, 0]
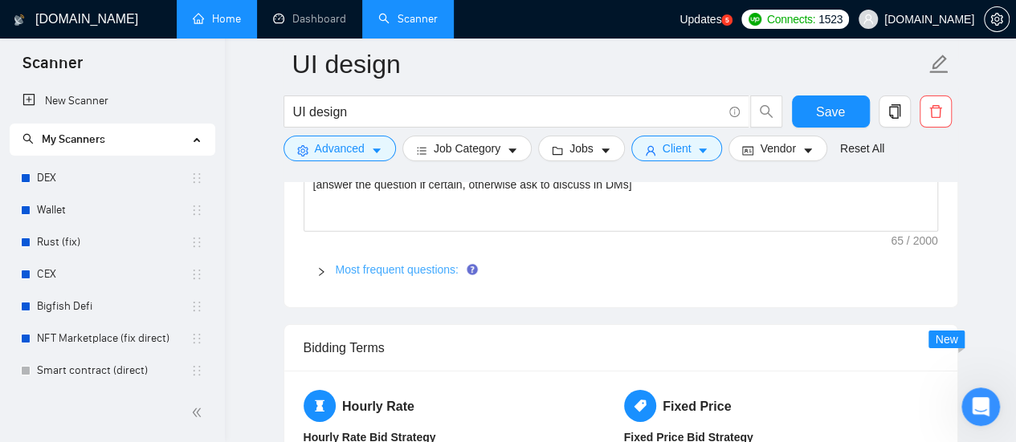
click at [413, 265] on link "Most frequent questions:" at bounding box center [397, 269] width 123 height 13
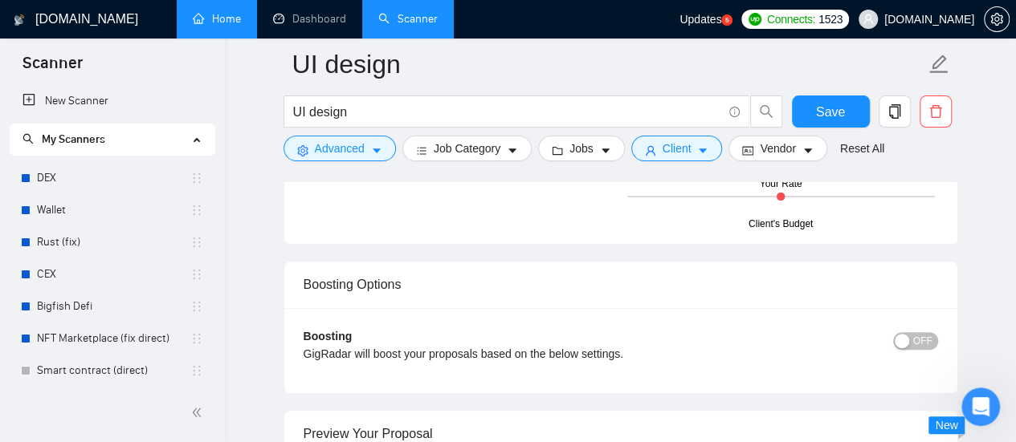
scroll to position [3292, 0]
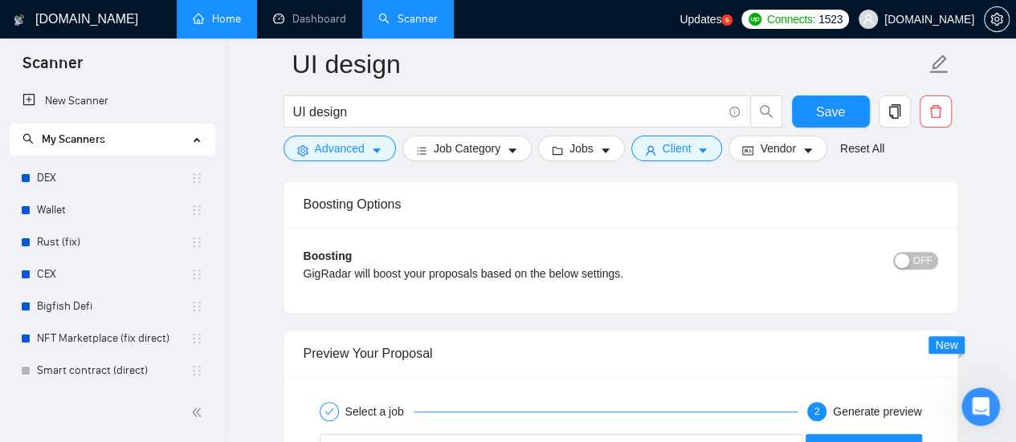
click at [928, 258] on span "OFF" at bounding box center [922, 261] width 19 height 18
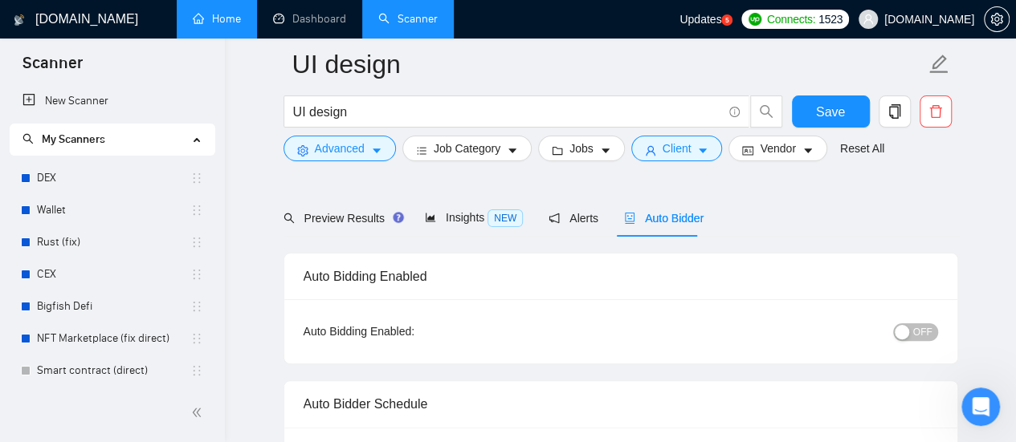
scroll to position [80, 0]
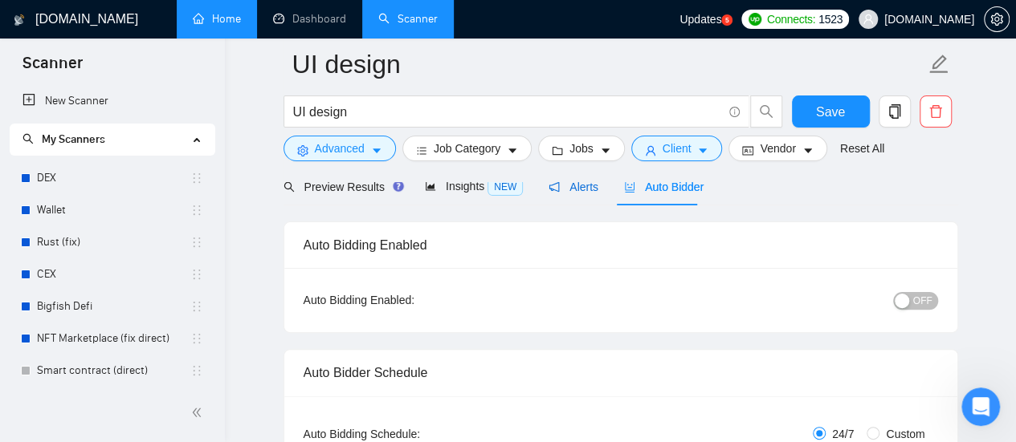
click at [577, 194] on span "Alerts" at bounding box center [573, 187] width 50 height 13
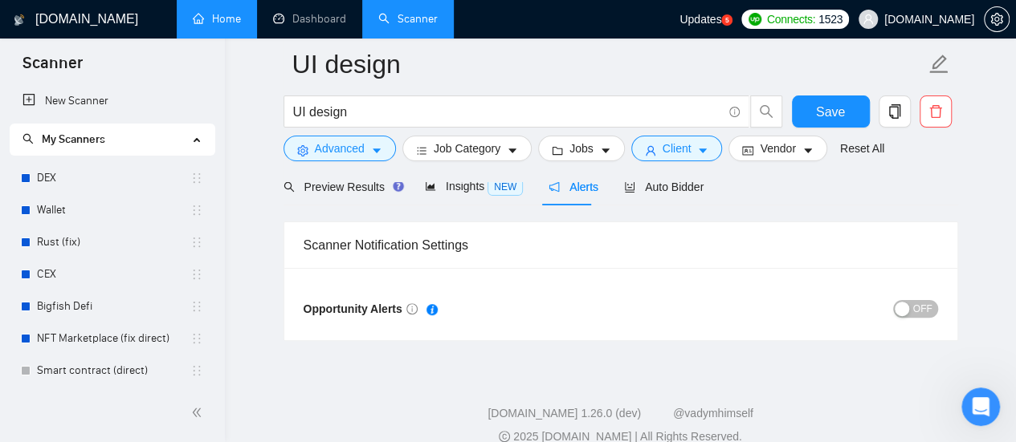
click at [939, 305] on div "Opportunity Alerts OFF" at bounding box center [620, 304] width 673 height 72
click at [923, 308] on span "OFF" at bounding box center [922, 309] width 19 height 18
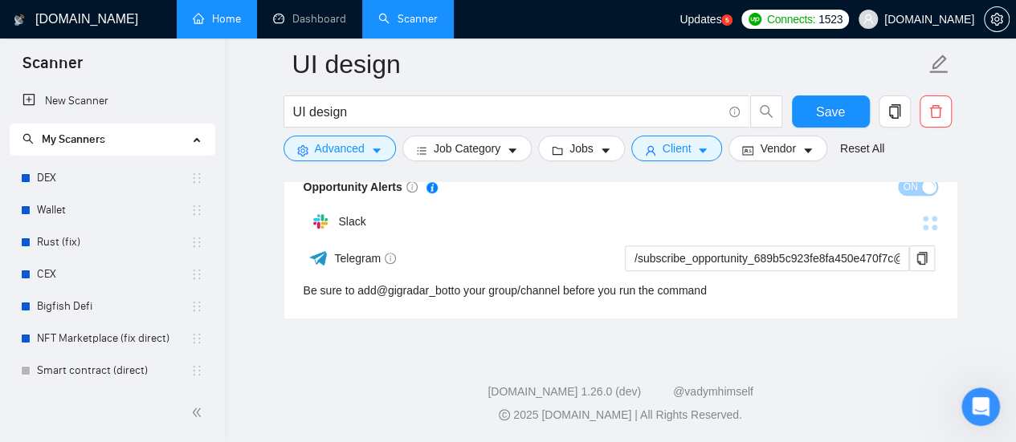
scroll to position [166, 0]
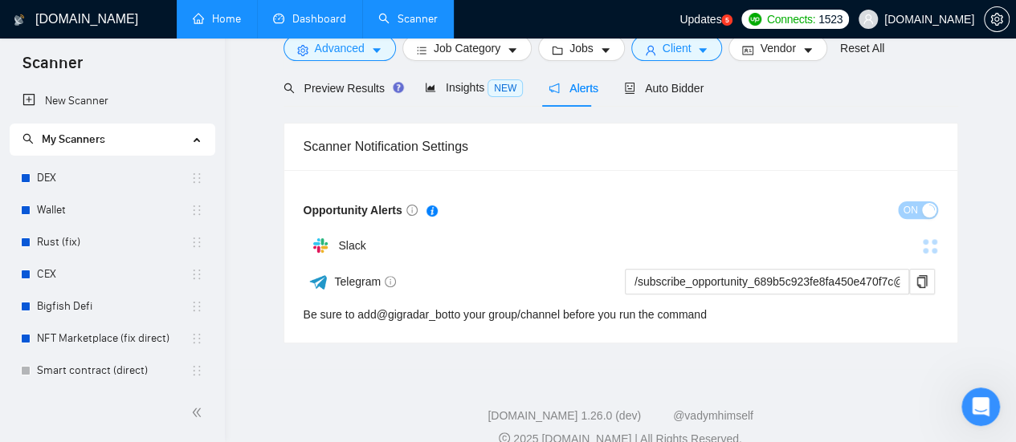
click at [327, 25] on link "Dashboard" at bounding box center [309, 19] width 73 height 14
click at [316, 17] on link "Dashboard" at bounding box center [309, 19] width 73 height 14
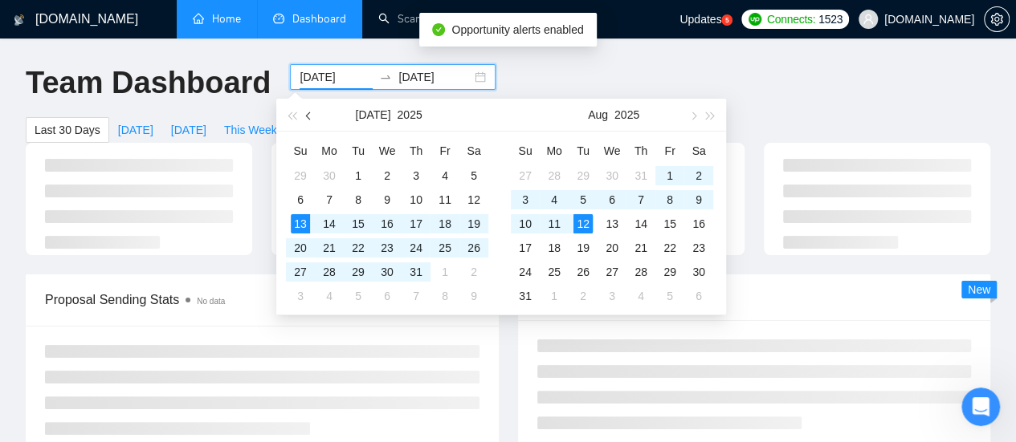
click at [306, 116] on span "button" at bounding box center [310, 116] width 8 height 8
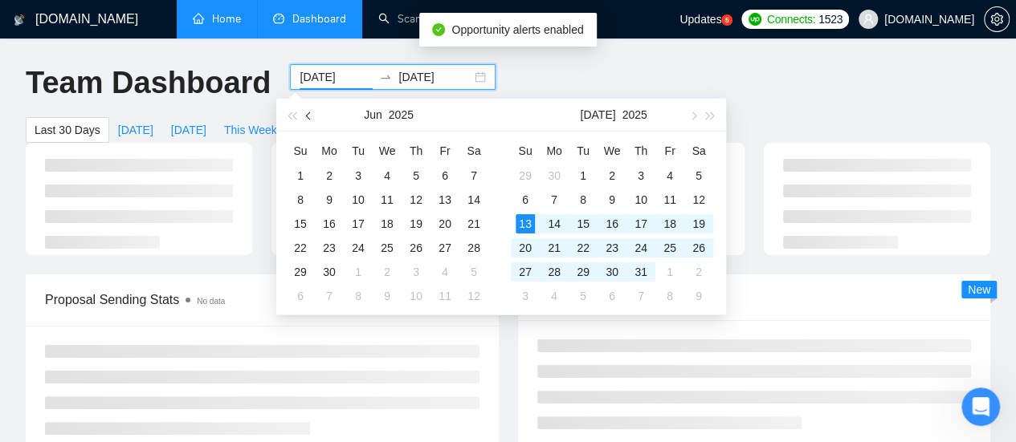
click at [306, 116] on span "button" at bounding box center [310, 116] width 8 height 8
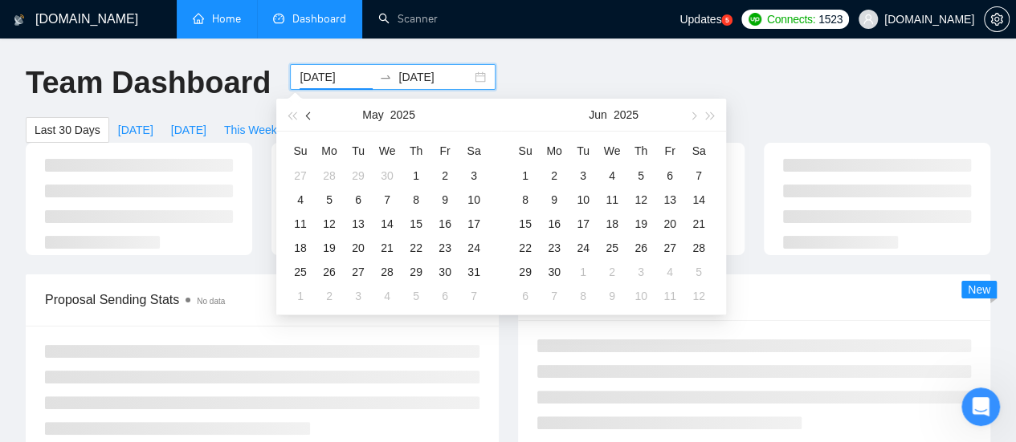
click at [306, 116] on span "button" at bounding box center [310, 116] width 8 height 8
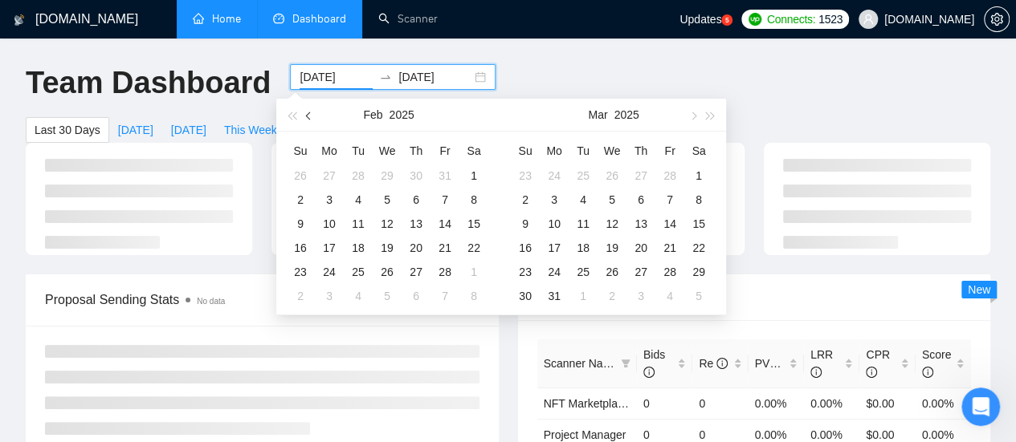
click at [306, 116] on span "button" at bounding box center [310, 116] width 8 height 8
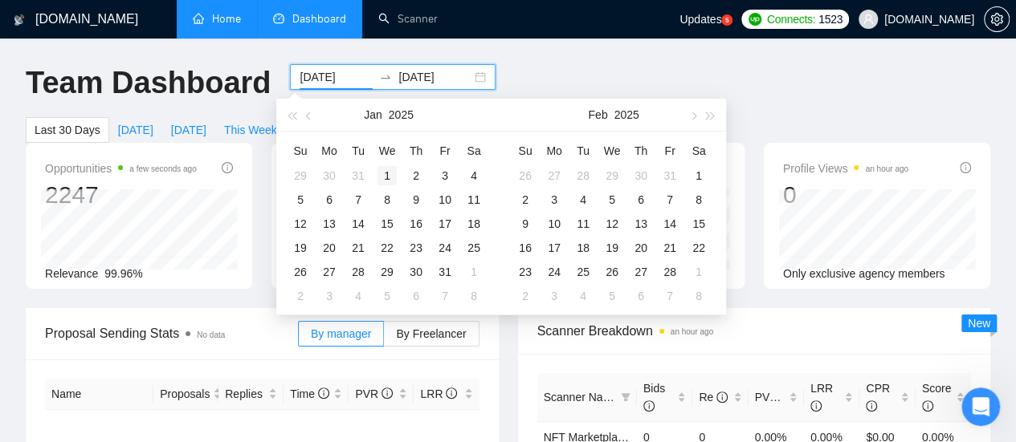
type input "[DATE]"
click at [390, 178] on div "1" at bounding box center [386, 175] width 19 height 19
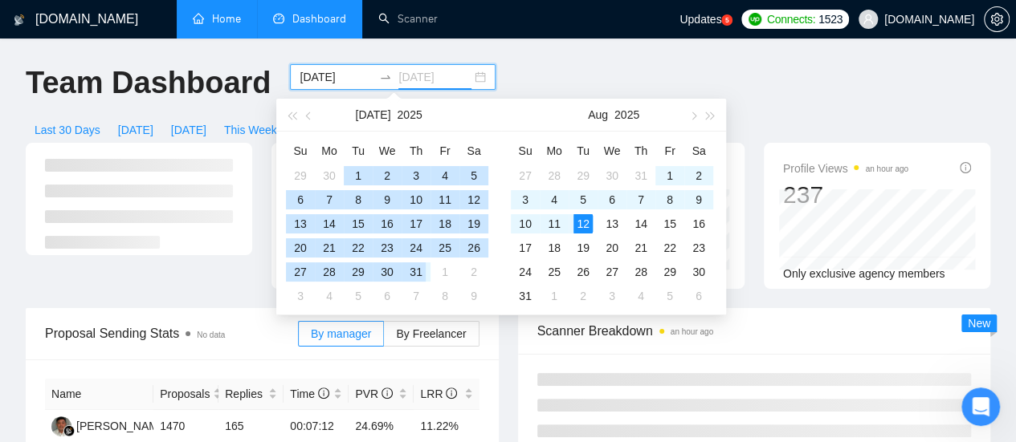
drag, startPoint x: 419, startPoint y: 271, endPoint x: 308, endPoint y: 113, distance: 192.5
click at [419, 271] on div "31" at bounding box center [415, 272] width 19 height 19
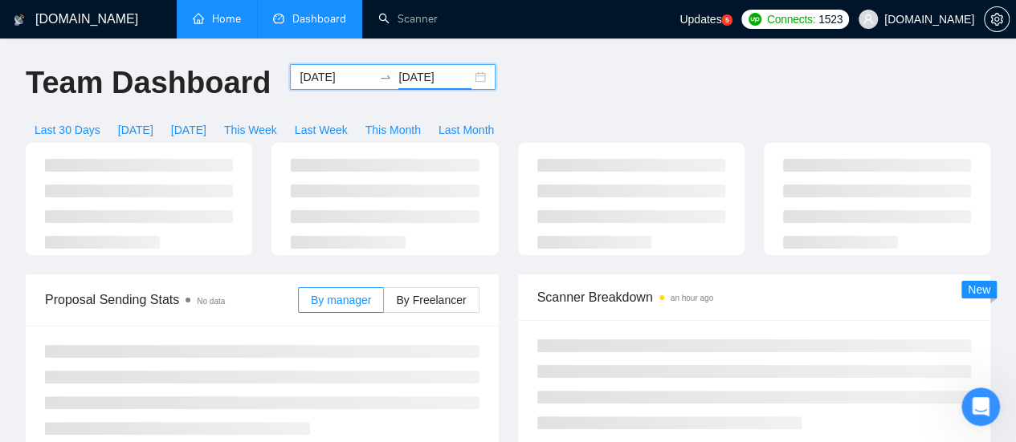
click at [410, 76] on input "[DATE]" at bounding box center [434, 77] width 73 height 18
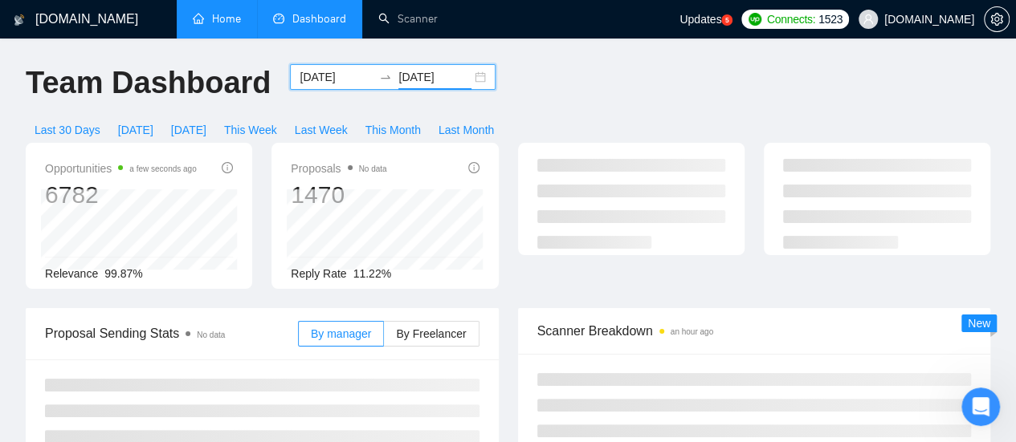
click at [398, 73] on input "[DATE]" at bounding box center [434, 77] width 73 height 18
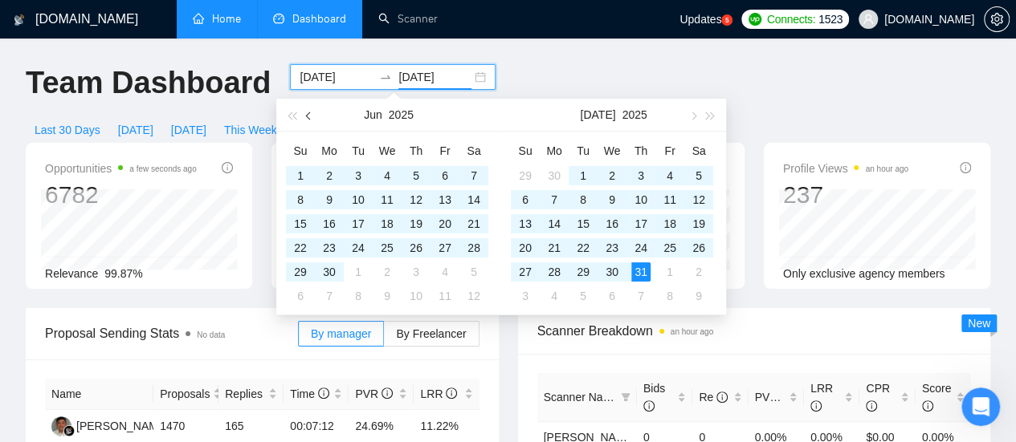
click at [308, 114] on span "button" at bounding box center [310, 116] width 8 height 8
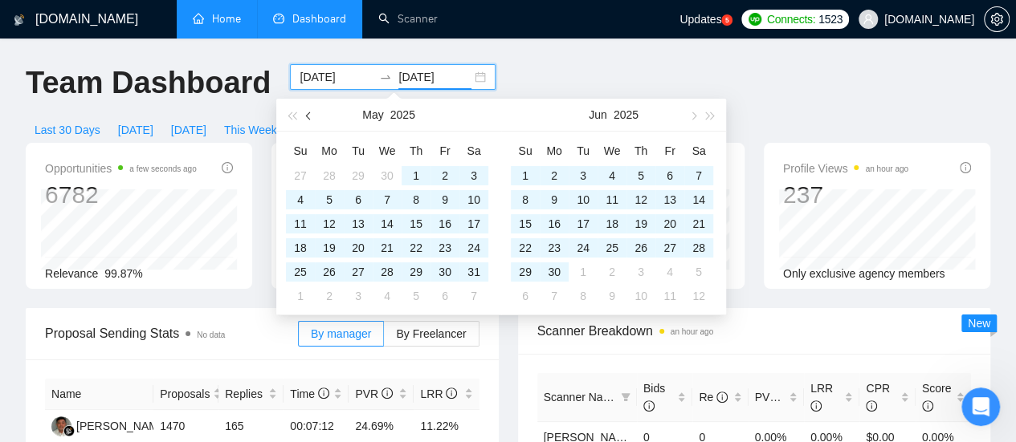
click at [308, 114] on span "button" at bounding box center [310, 116] width 8 height 8
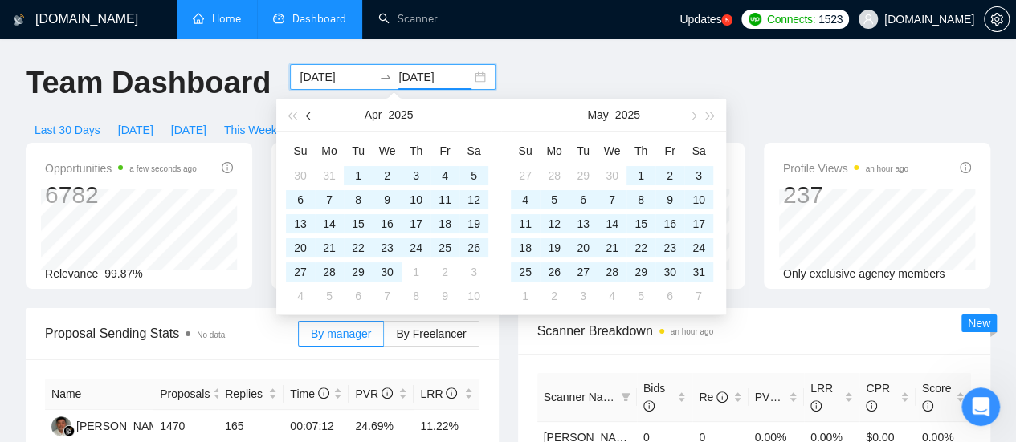
click at [308, 114] on span "button" at bounding box center [310, 116] width 8 height 8
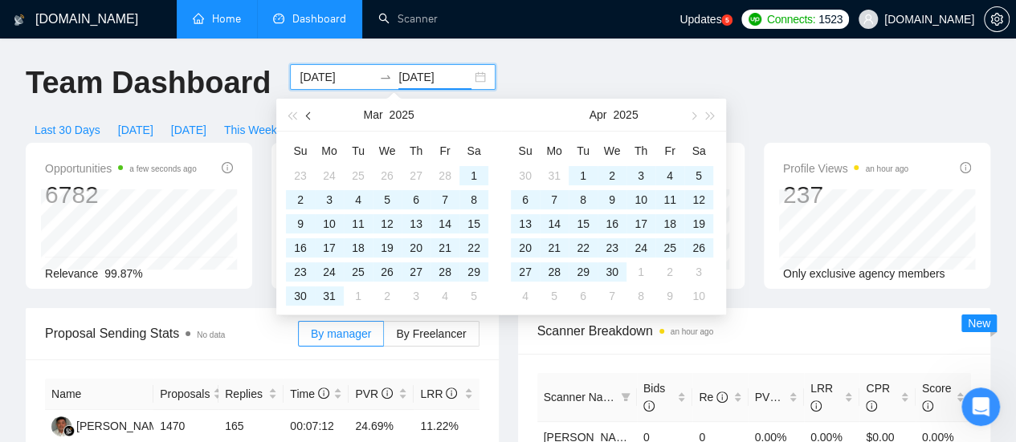
click at [308, 114] on span "button" at bounding box center [310, 116] width 8 height 8
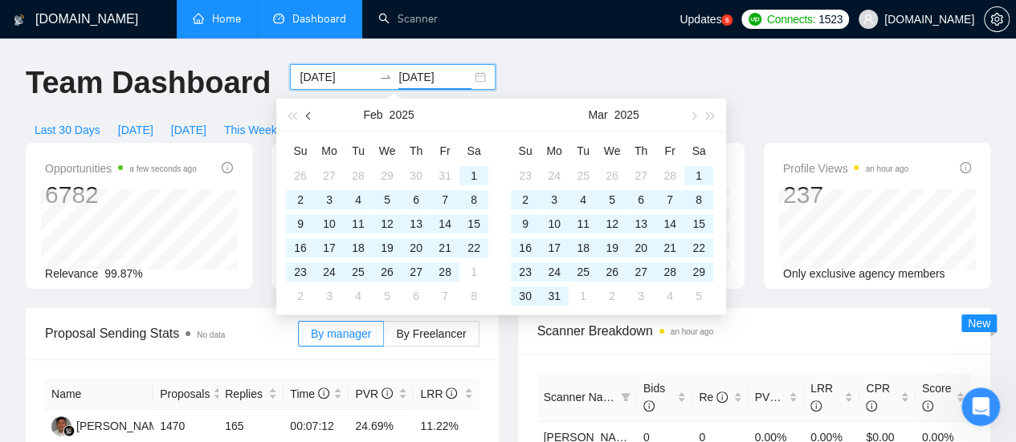
click at [308, 114] on span "button" at bounding box center [310, 116] width 8 height 8
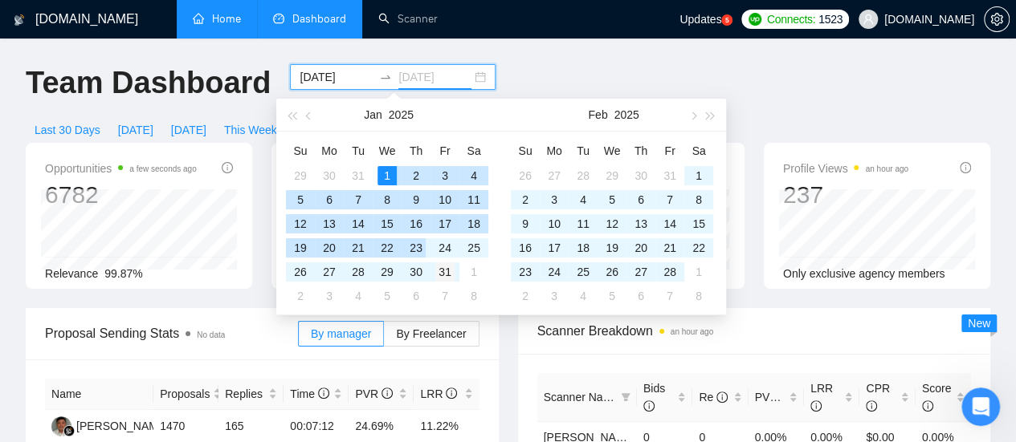
type input "[DATE]"
click at [449, 272] on div "31" at bounding box center [444, 272] width 19 height 19
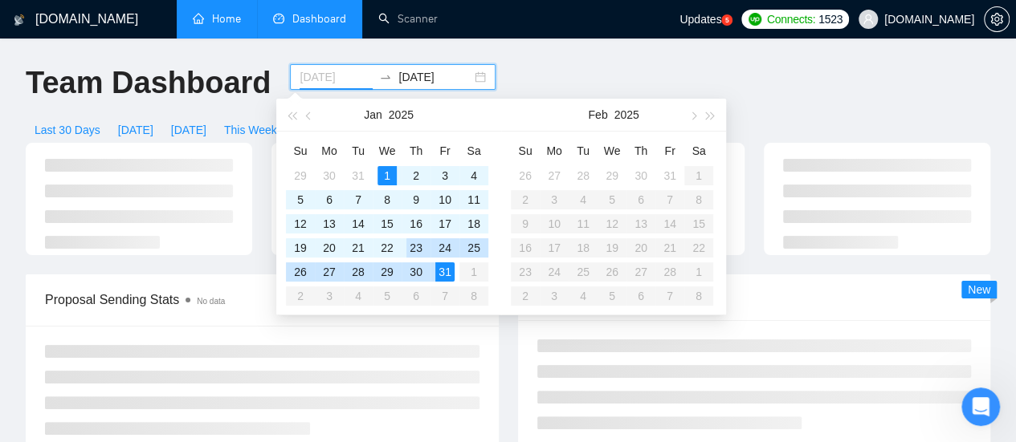
type input "[DATE]"
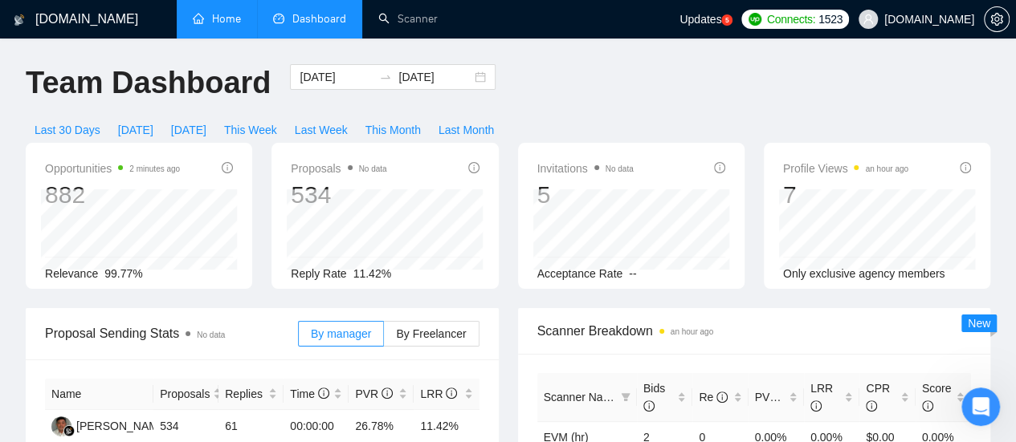
click at [239, 18] on link "Home" at bounding box center [217, 19] width 48 height 14
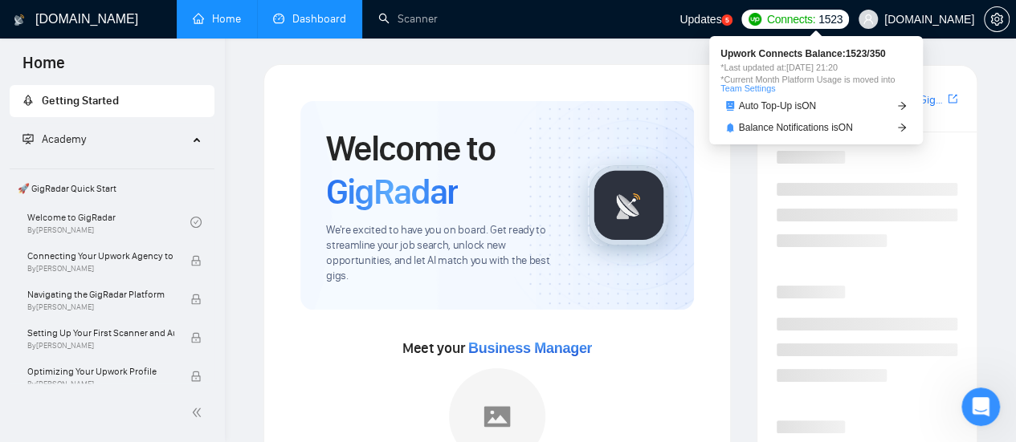
click at [815, 22] on span "Connects:" at bounding box center [791, 19] width 48 height 18
